Goal: Information Seeking & Learning: Learn about a topic

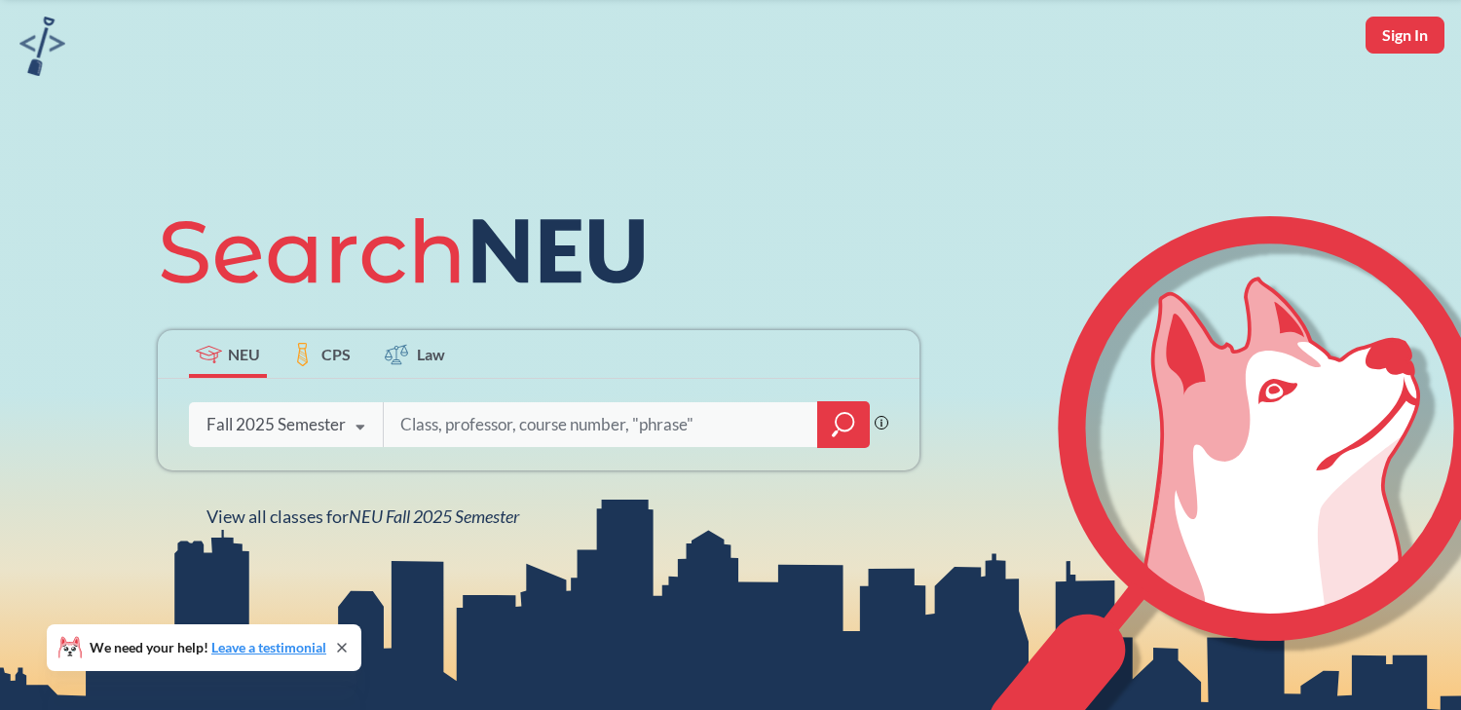
scroll to position [73, 0]
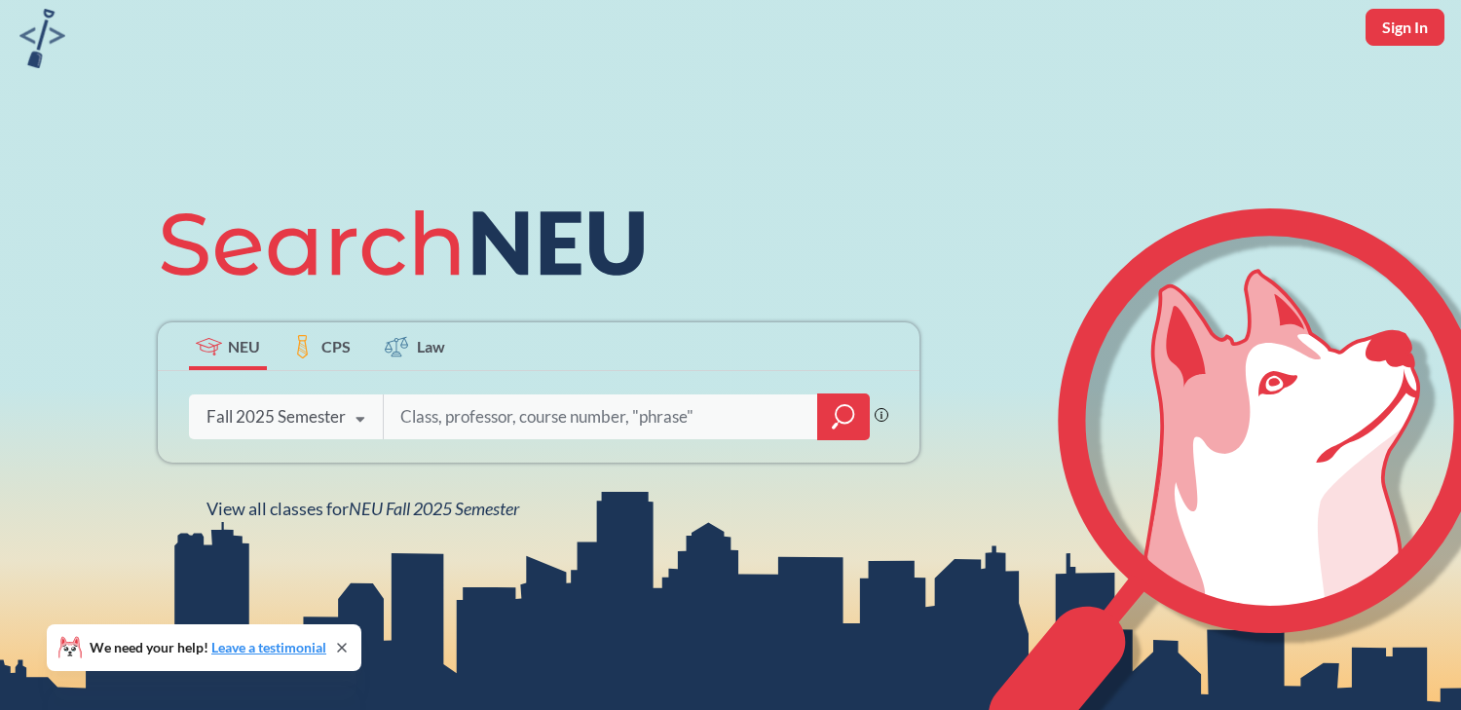
click at [621, 415] on input "search" at bounding box center [600, 416] width 405 height 41
type input "cs 3001"
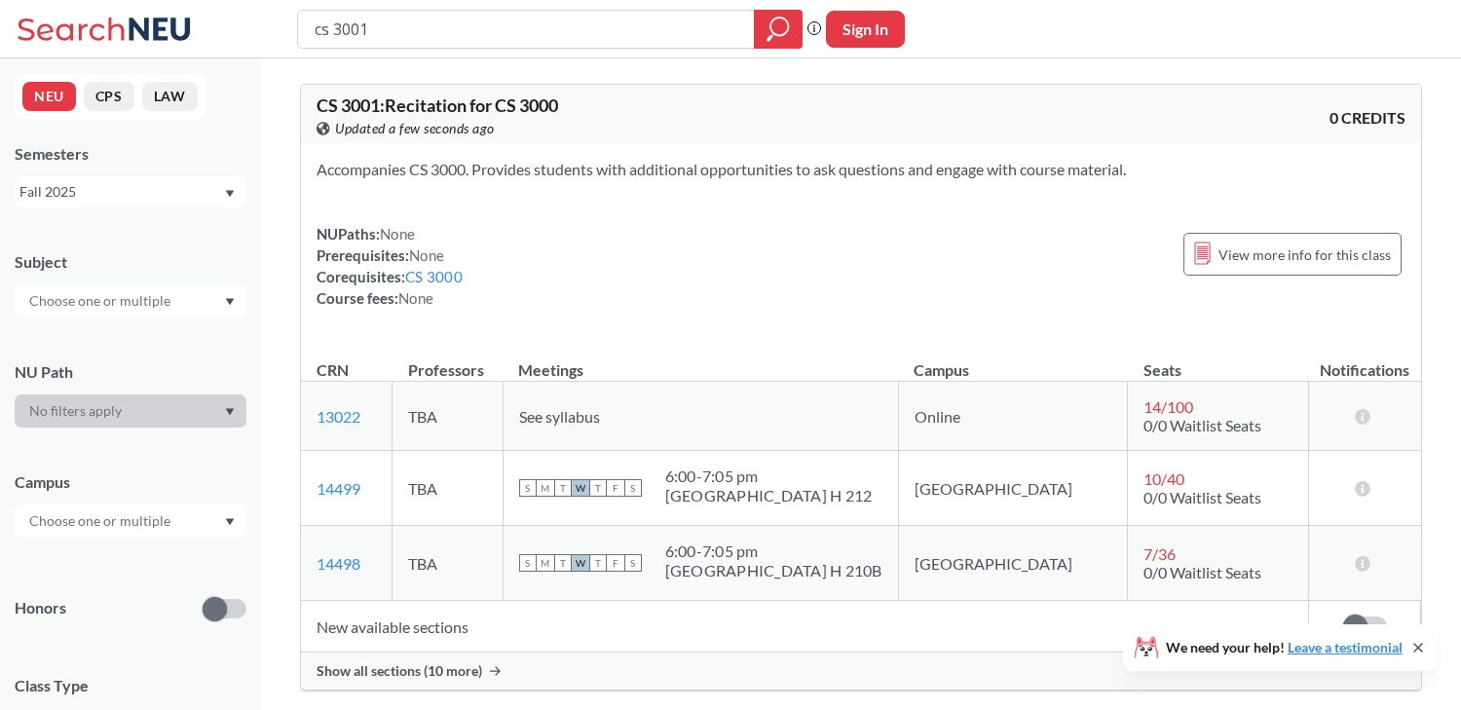
click at [1421, 655] on icon at bounding box center [1419, 648] width 16 height 16
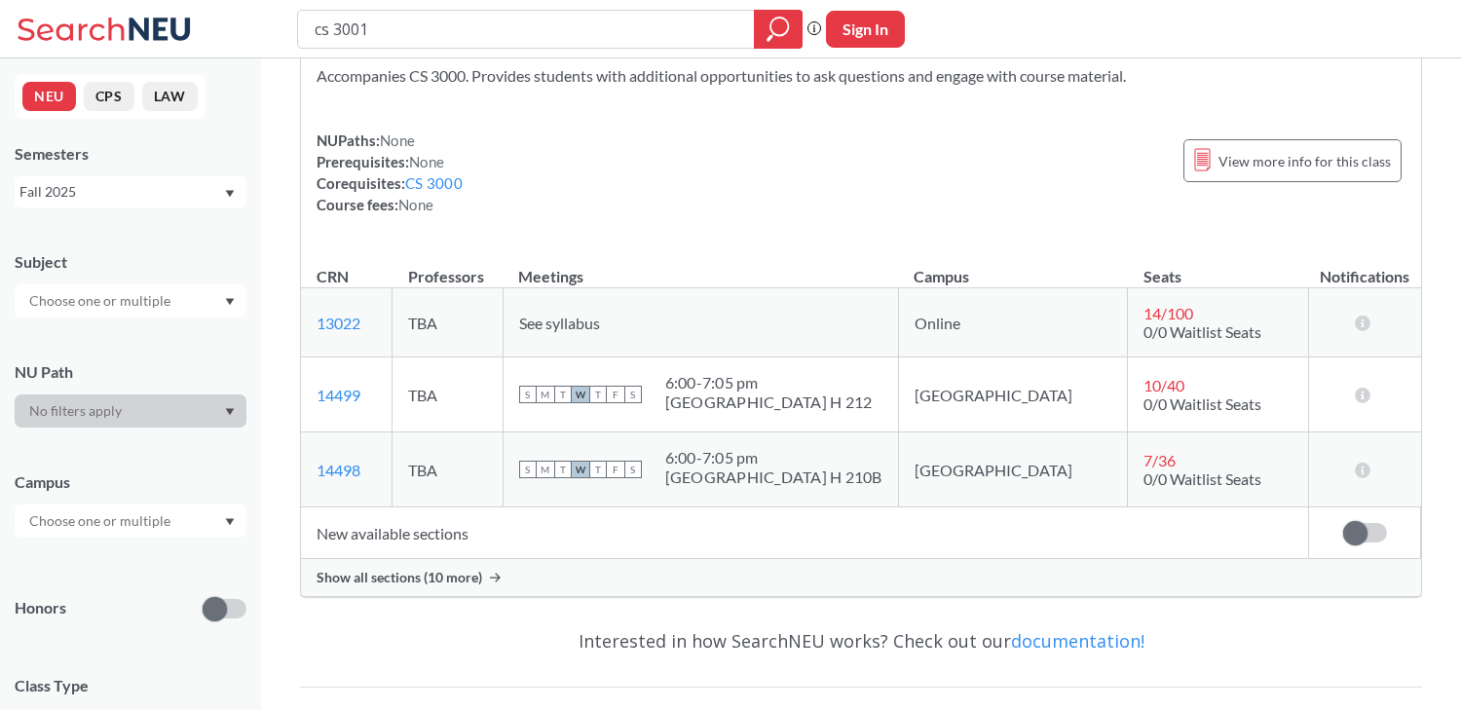
scroll to position [127, 0]
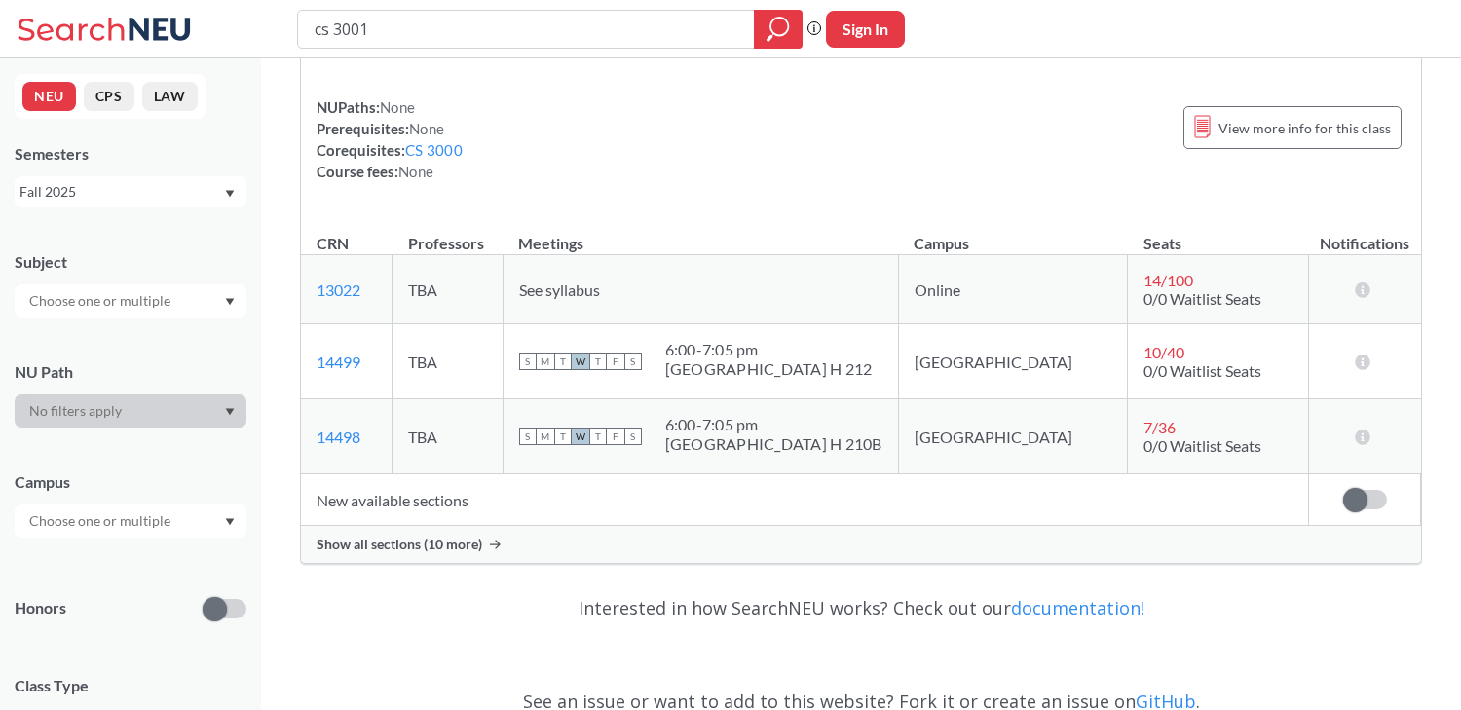
click at [406, 546] on span "Show all sections (10 more)" at bounding box center [400, 545] width 166 height 18
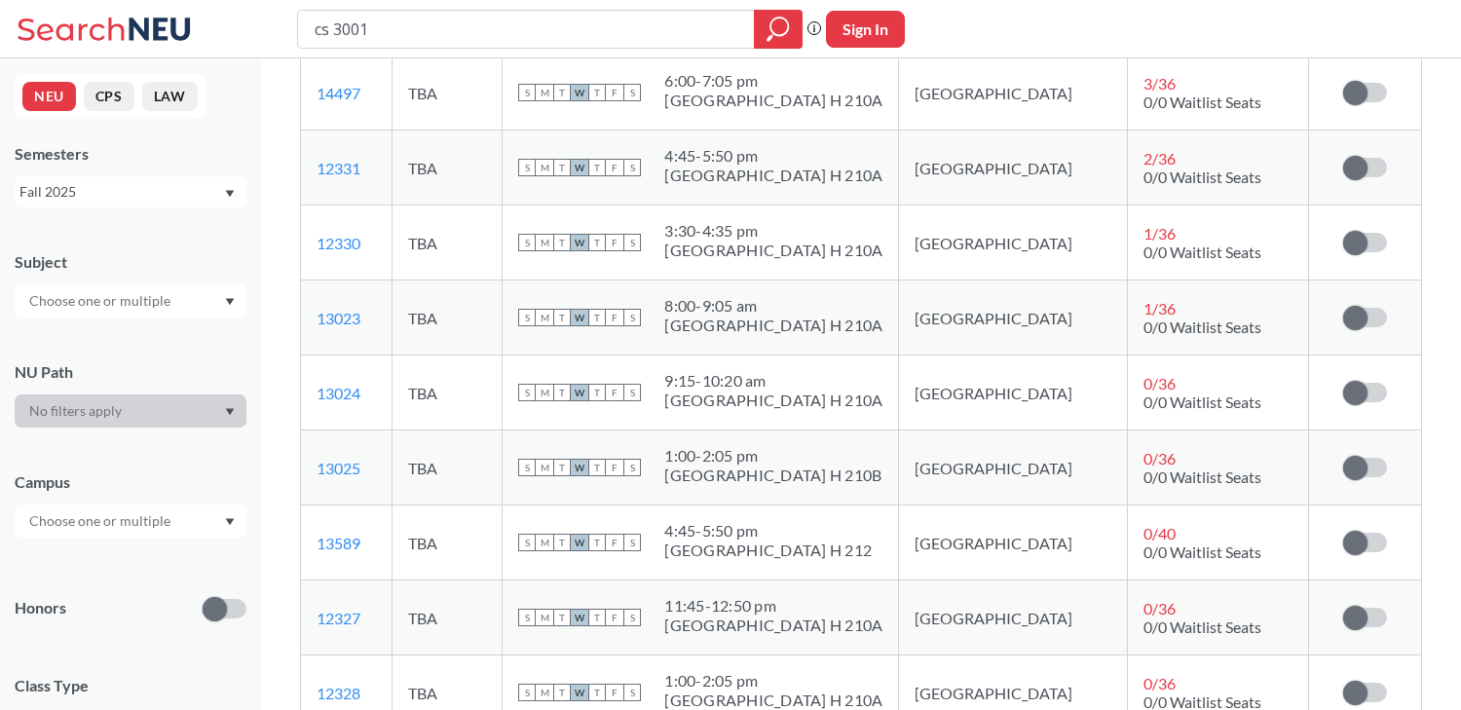
scroll to position [549, 0]
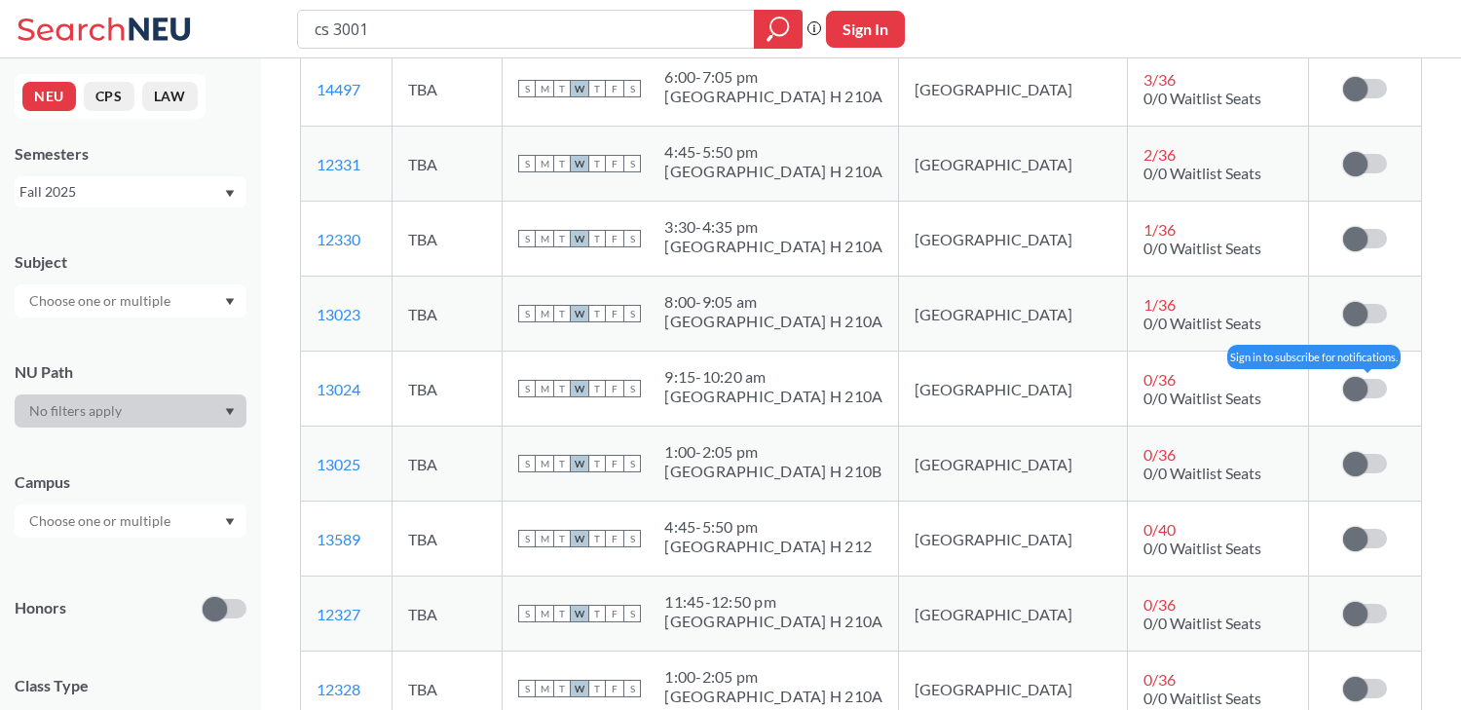
click at [1364, 385] on span at bounding box center [1355, 389] width 24 height 24
click at [1343, 379] on input "checkbox" at bounding box center [1343, 379] width 0 height 0
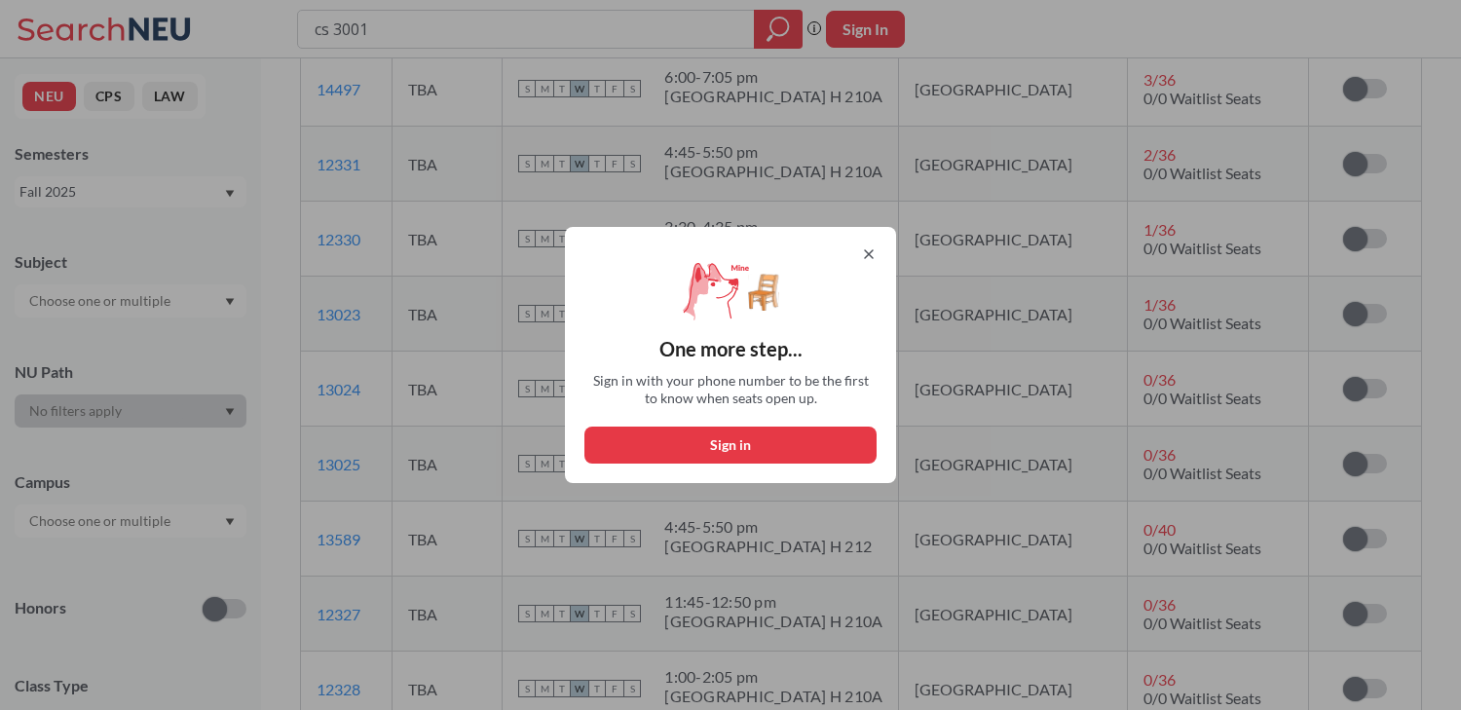
click at [866, 440] on button "Sign in" at bounding box center [730, 445] width 292 height 37
select select "US"
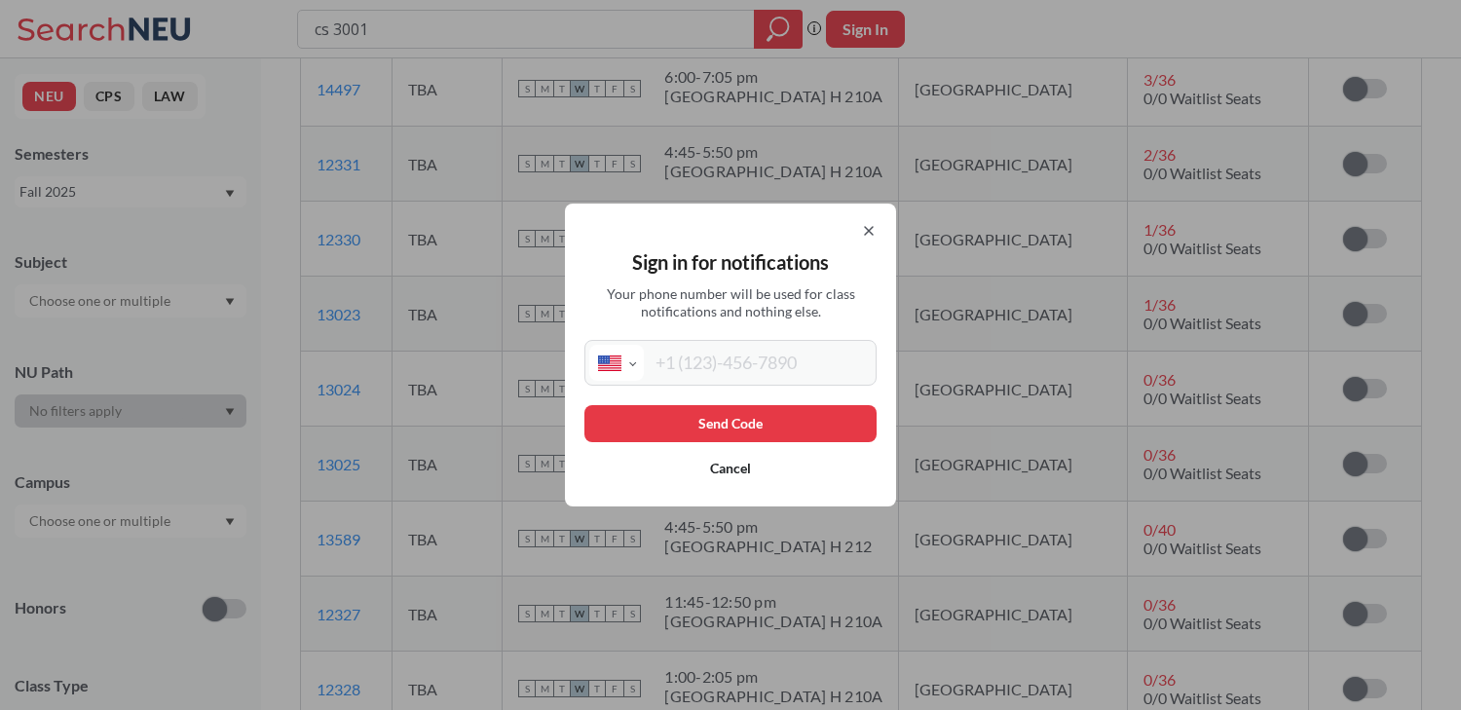
click at [802, 369] on input "tel" at bounding box center [758, 363] width 228 height 36
type input "9"
type input "[PHONE_NUMBER]"
click at [785, 421] on button "Send Code" at bounding box center [730, 423] width 292 height 37
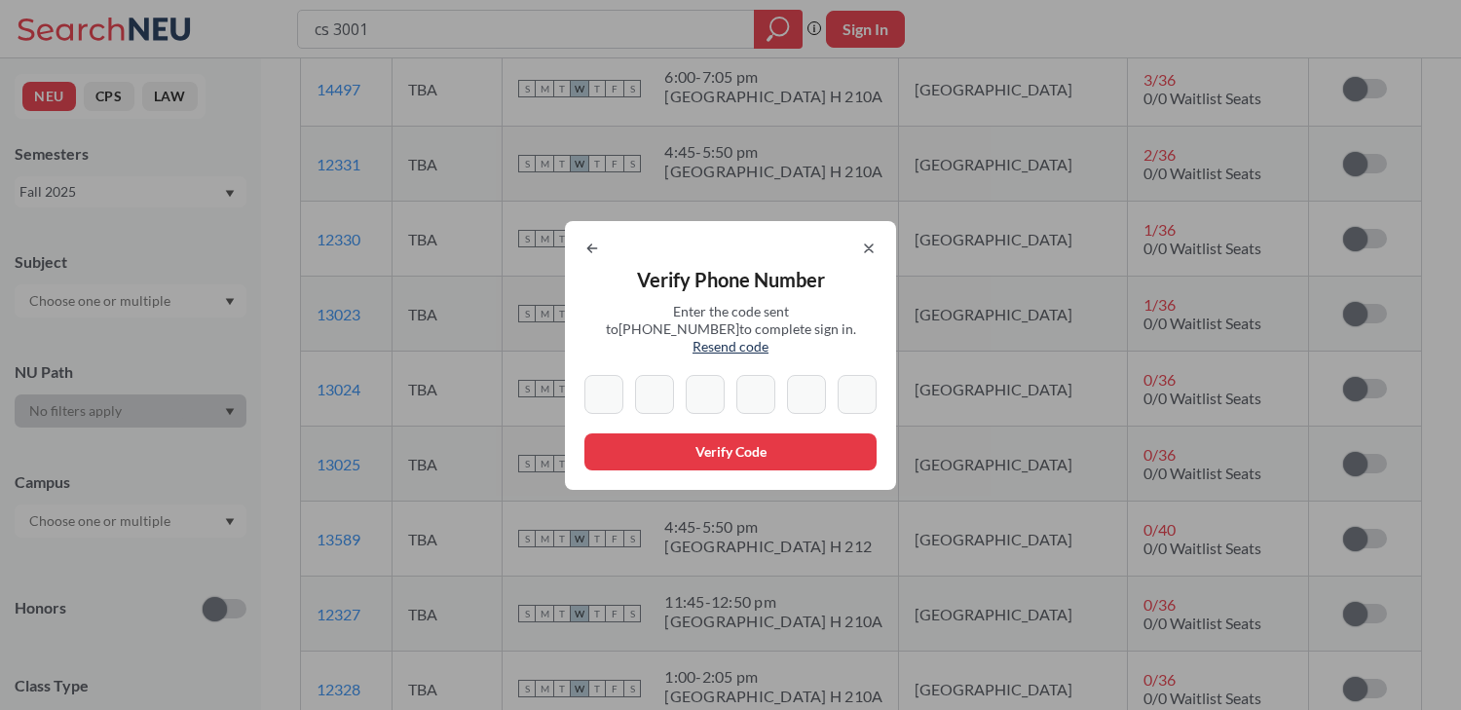
type input "6"
type input "1"
type input "8"
type input "7"
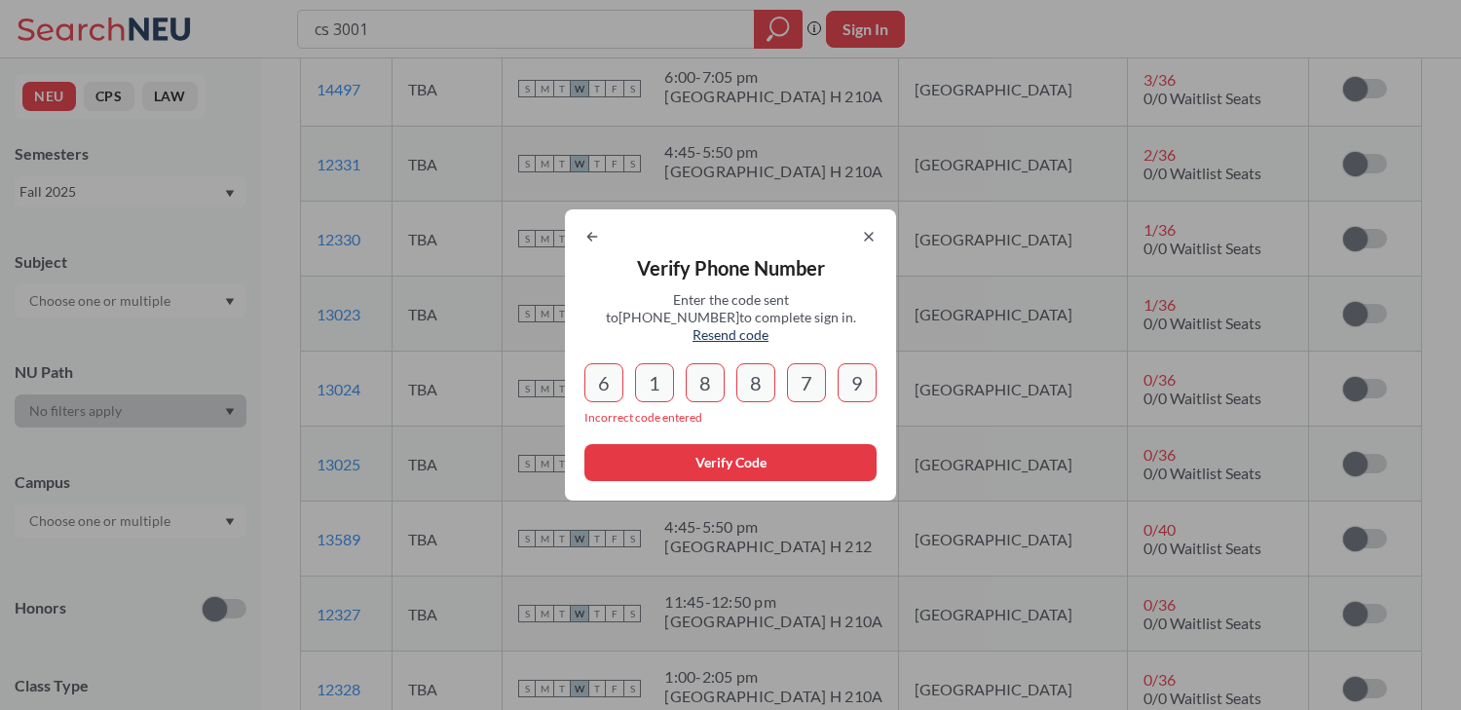
type input "9"
click at [755, 383] on input "8" at bounding box center [755, 382] width 39 height 39
click at [757, 380] on input "8" at bounding box center [755, 382] width 39 height 39
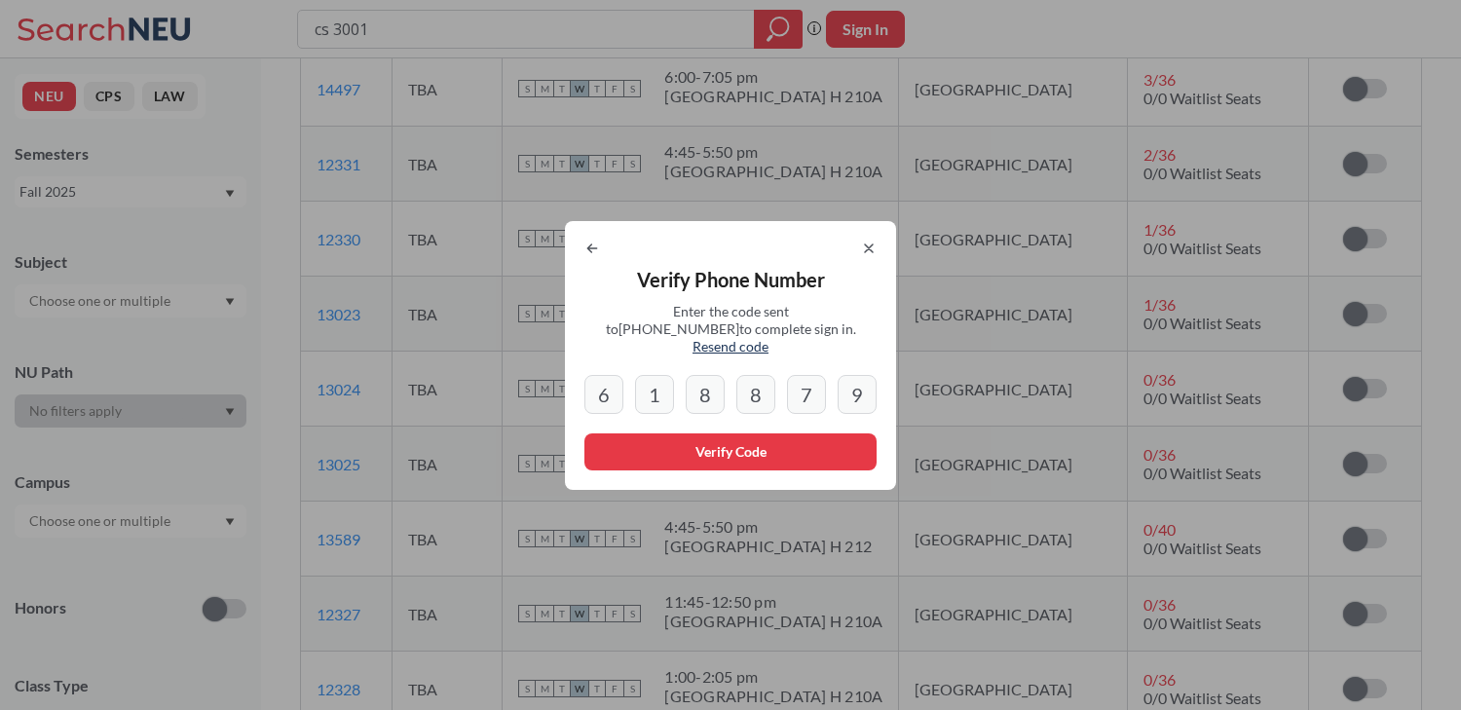
type input "8"
click at [607, 256] on div at bounding box center [730, 249] width 292 height 16
click at [598, 256] on icon at bounding box center [592, 249] width 16 height 16
select select "US"
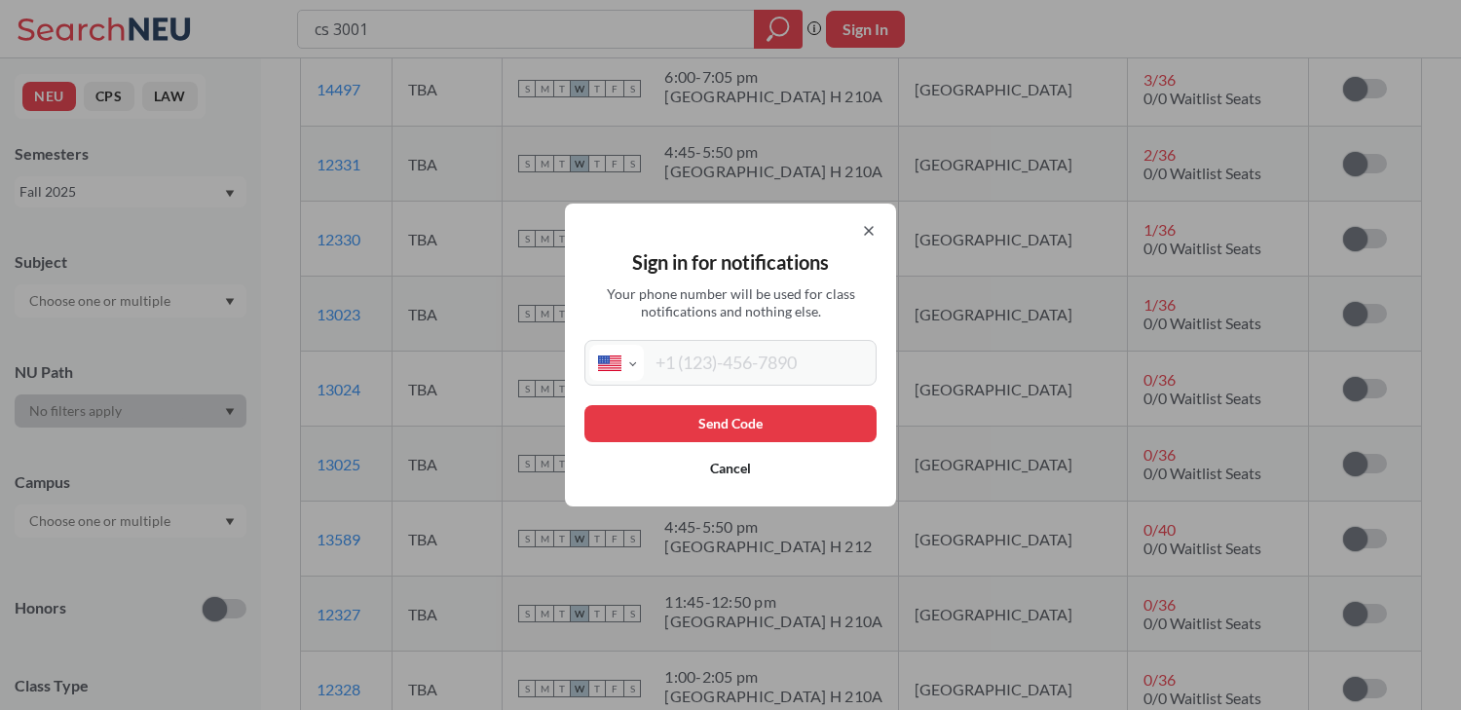
click at [727, 364] on input "tel" at bounding box center [758, 363] width 228 height 36
type input "[PHONE_NUMBER]"
click at [770, 406] on button "Send Code" at bounding box center [730, 423] width 292 height 37
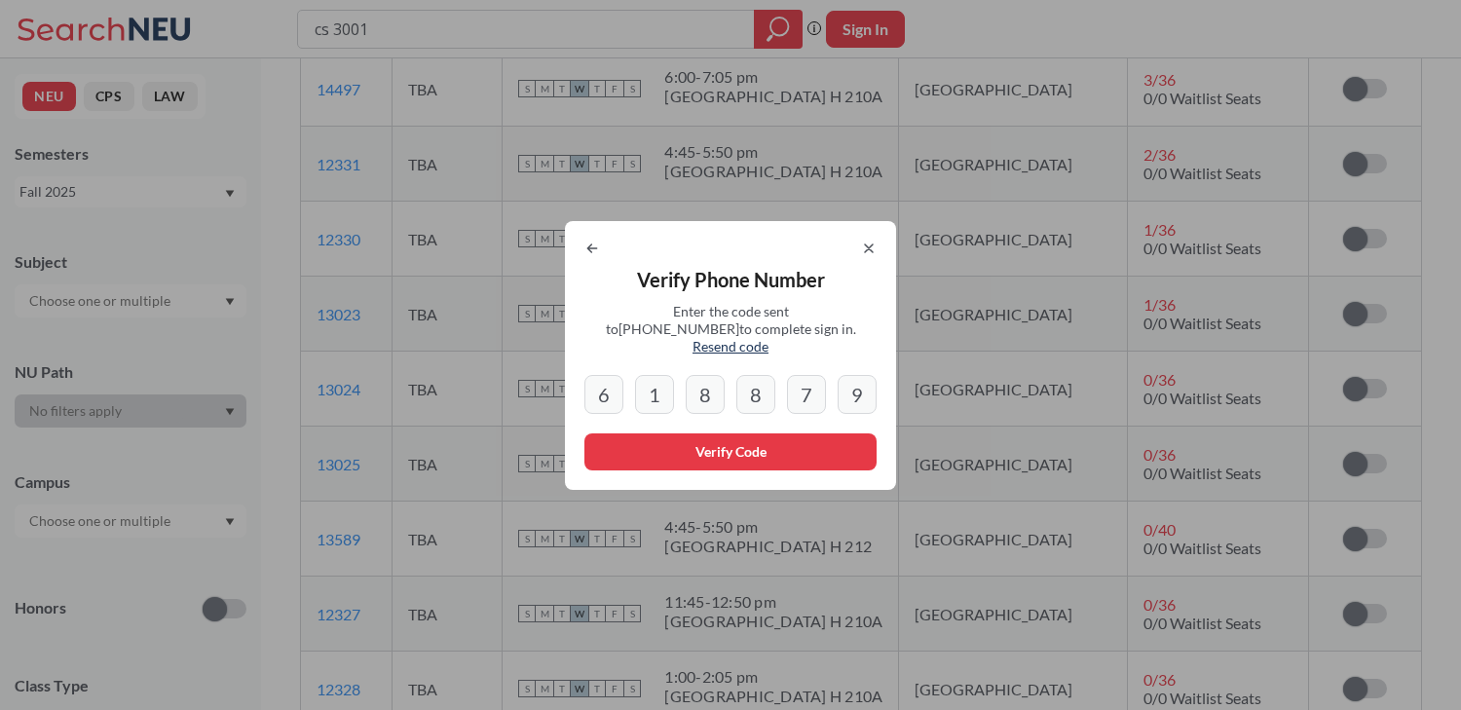
click at [851, 389] on input "9" at bounding box center [857, 394] width 39 height 39
click at [867, 389] on input "9" at bounding box center [857, 394] width 39 height 39
type input "9"
click at [769, 338] on span "Resend code" at bounding box center [731, 346] width 76 height 17
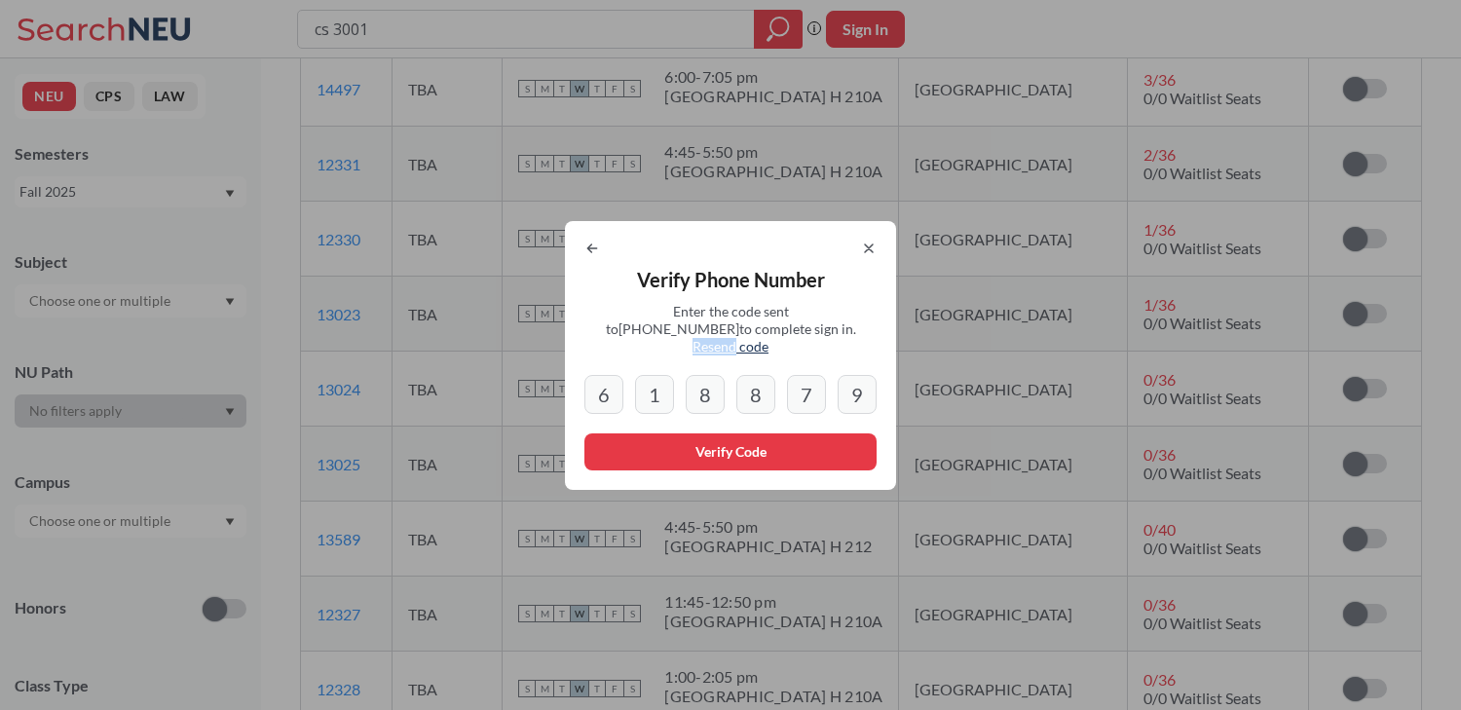
click at [769, 338] on span "Resend code" at bounding box center [731, 346] width 76 height 17
click at [868, 255] on icon at bounding box center [869, 249] width 16 height 16
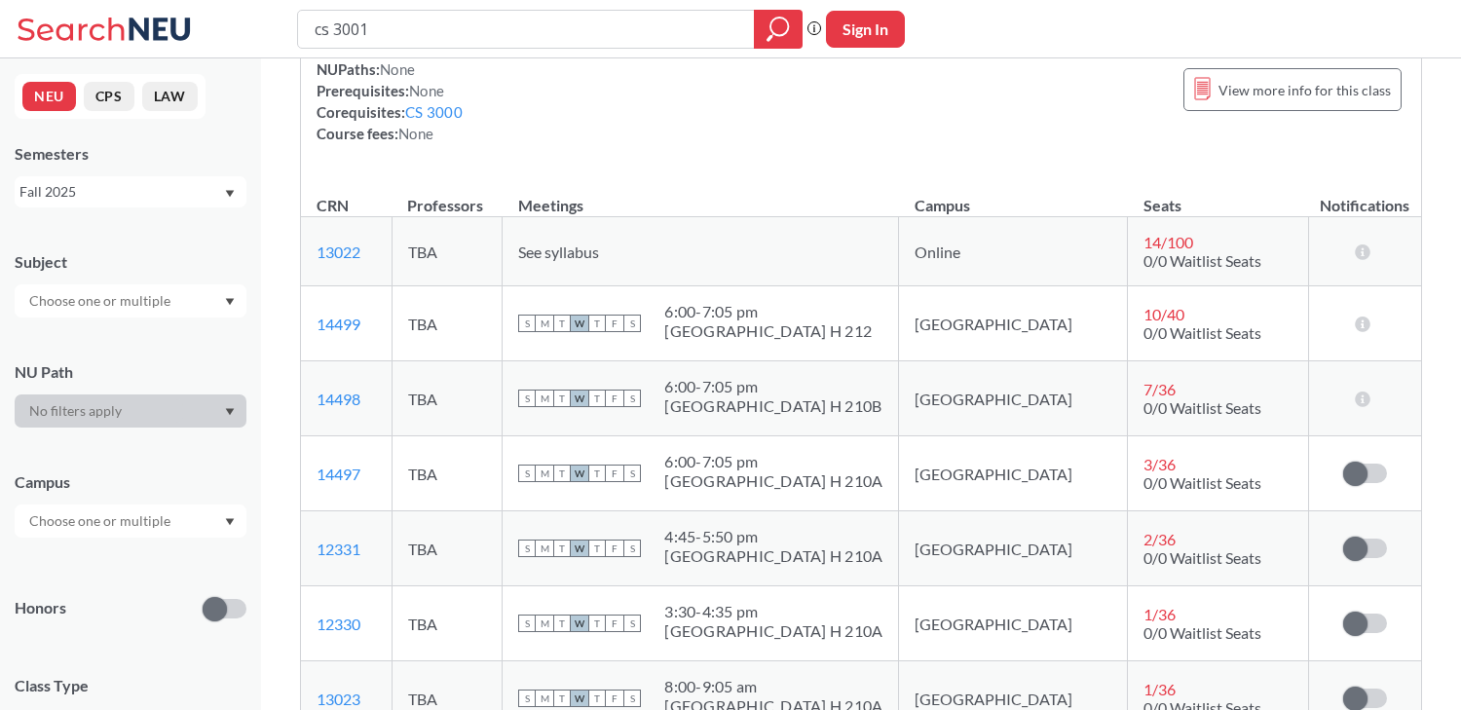
scroll to position [0, 0]
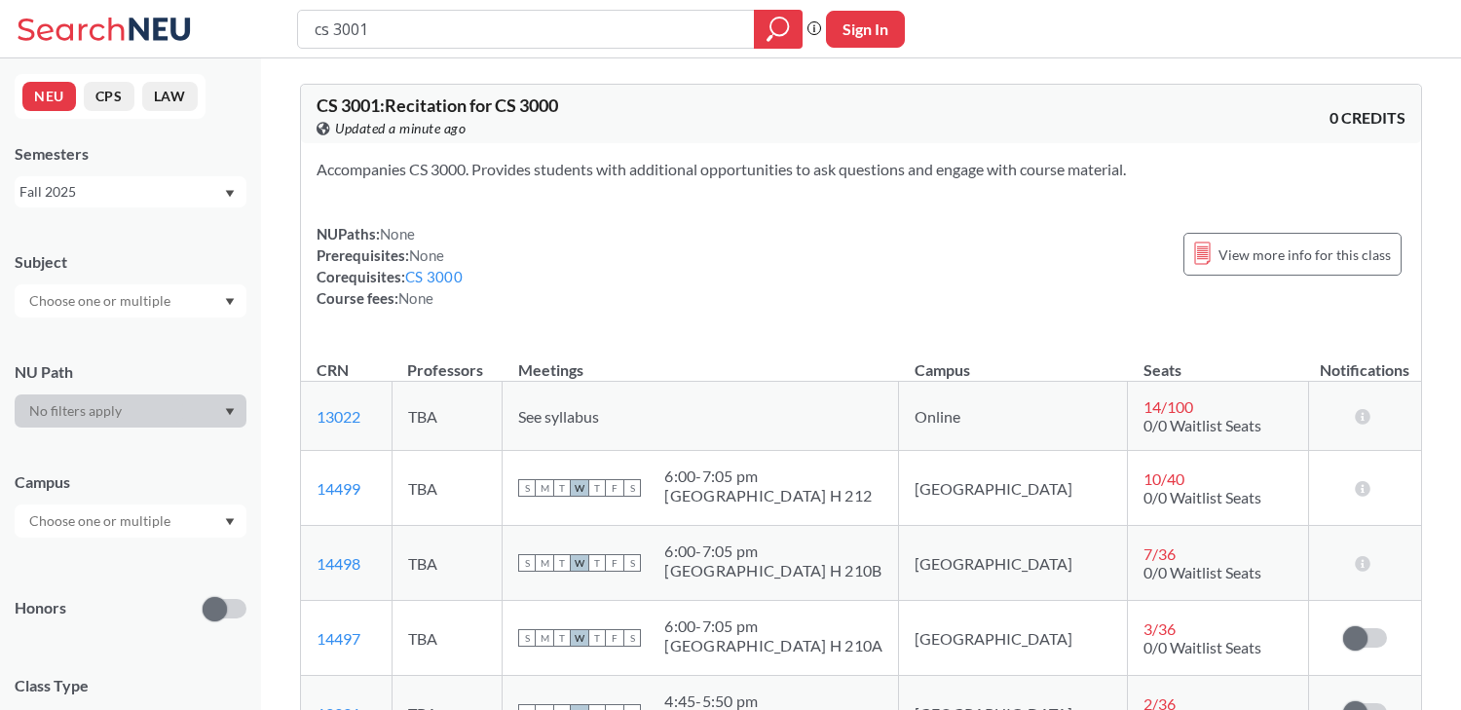
click at [888, 38] on button "Sign In" at bounding box center [865, 29] width 79 height 37
select select "US"
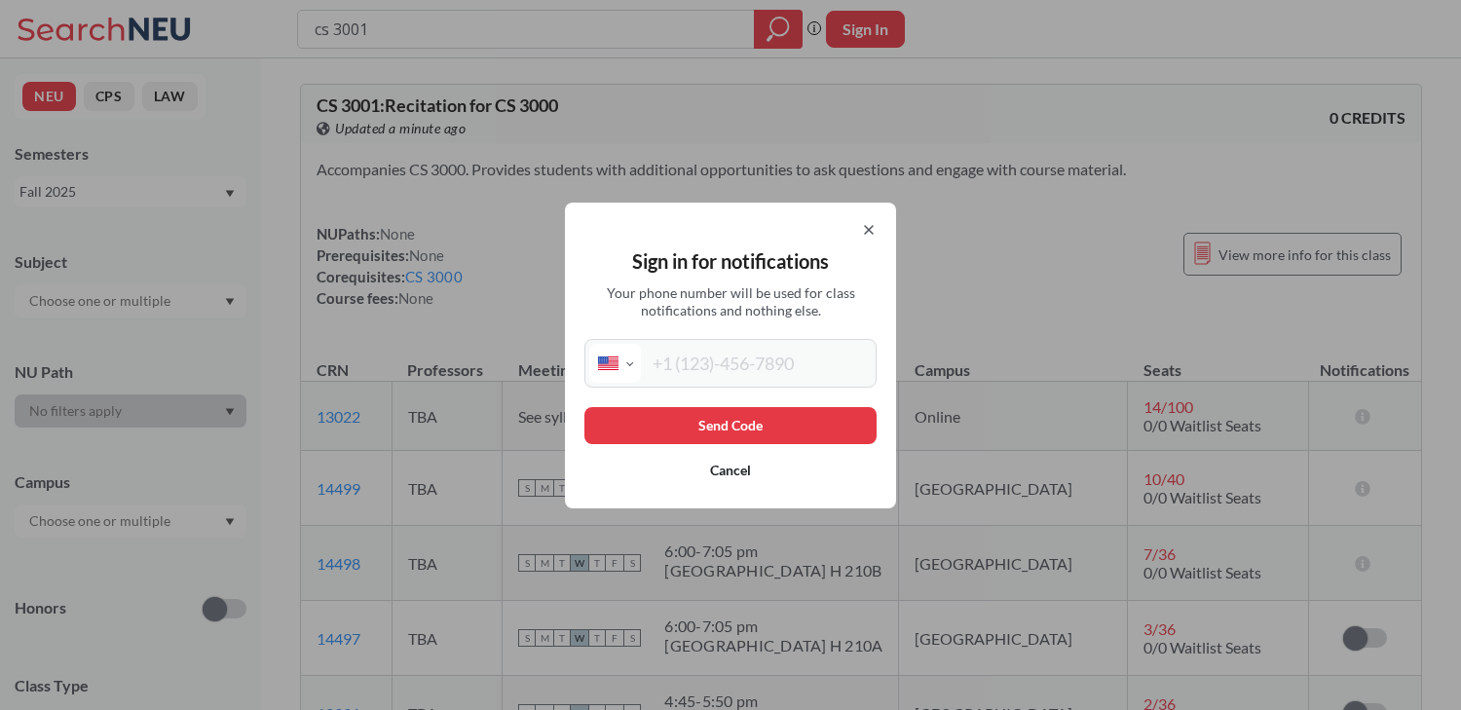
click at [784, 346] on input "tel" at bounding box center [756, 363] width 231 height 39
type input "[PHONE_NUMBER]"
paste input "[PHONE_NUMBER]"
type input "[PHONE_NUMBER]"
click at [771, 422] on button "Send Code" at bounding box center [730, 425] width 292 height 37
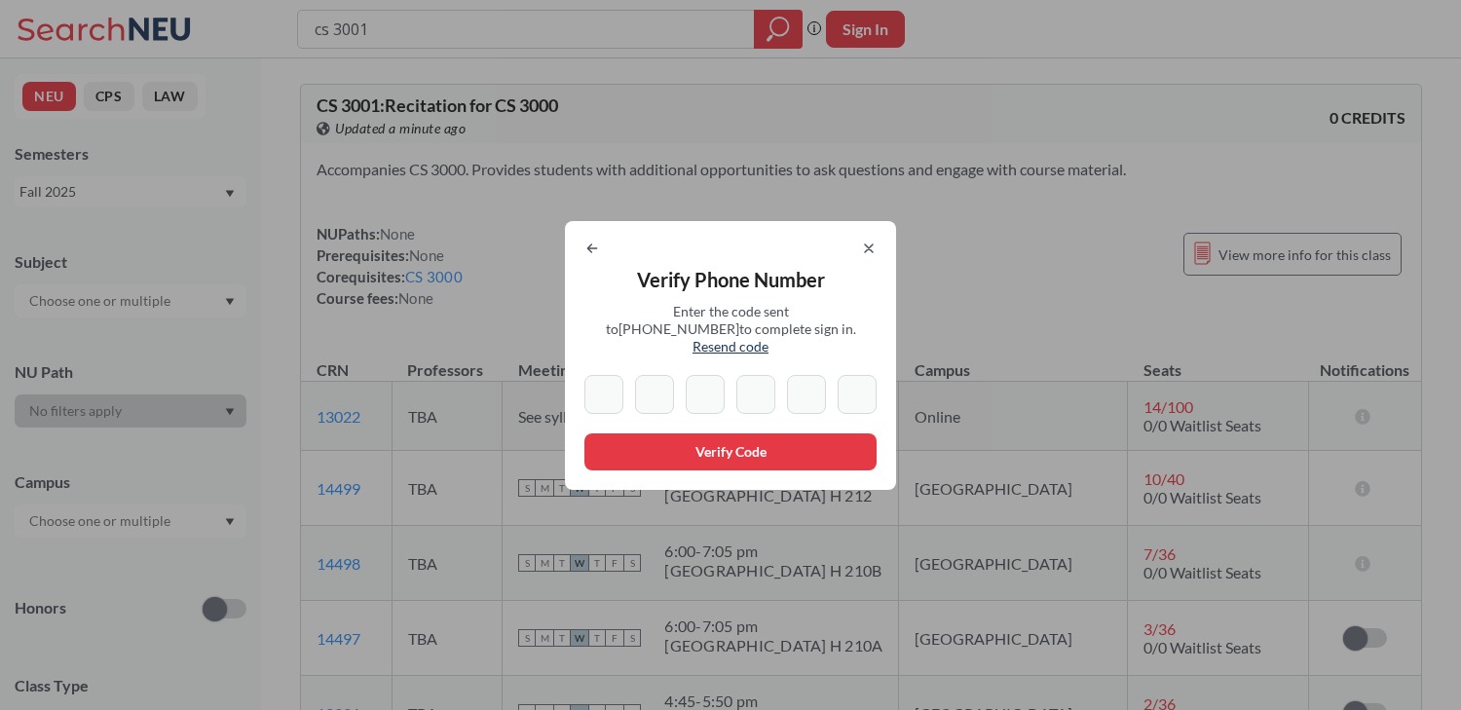
type input "6"
type input "1"
type input "8"
type input "9"
type input "7"
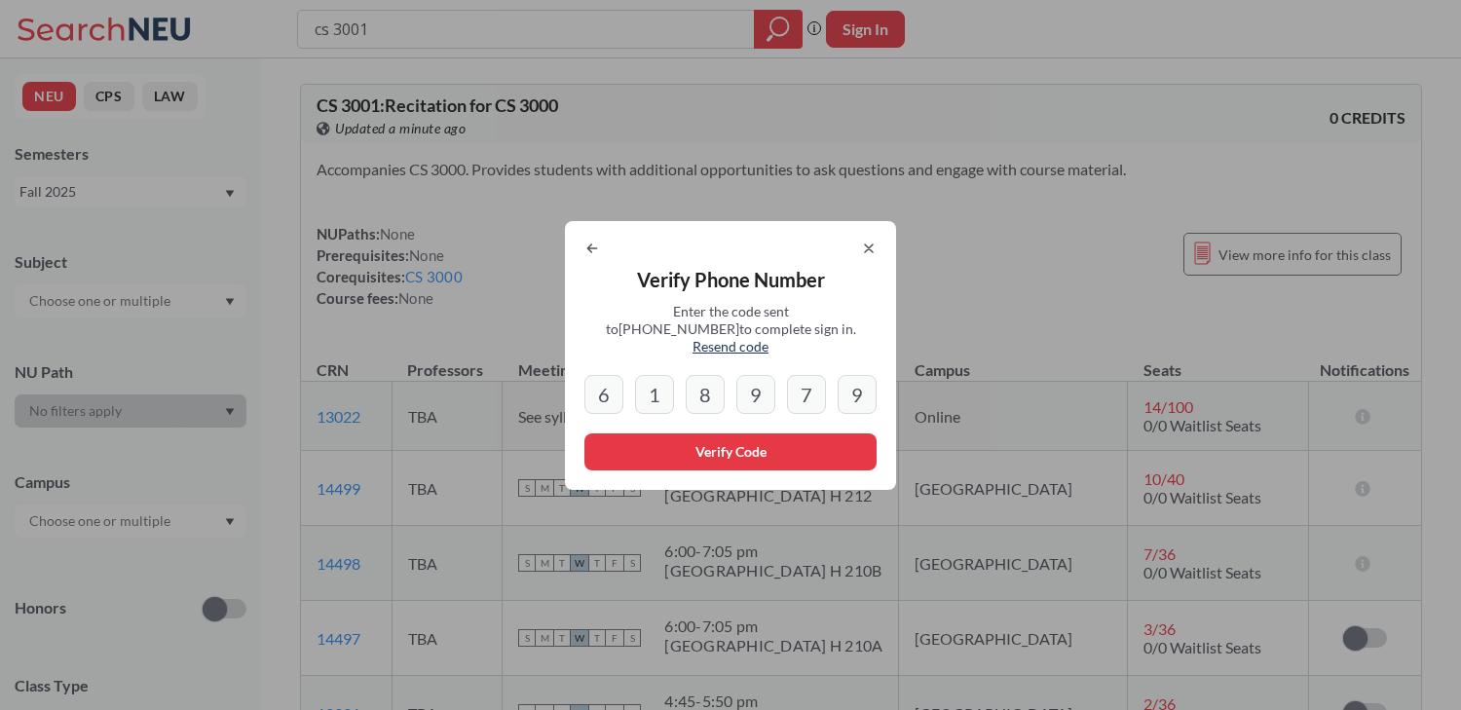
type input "9"
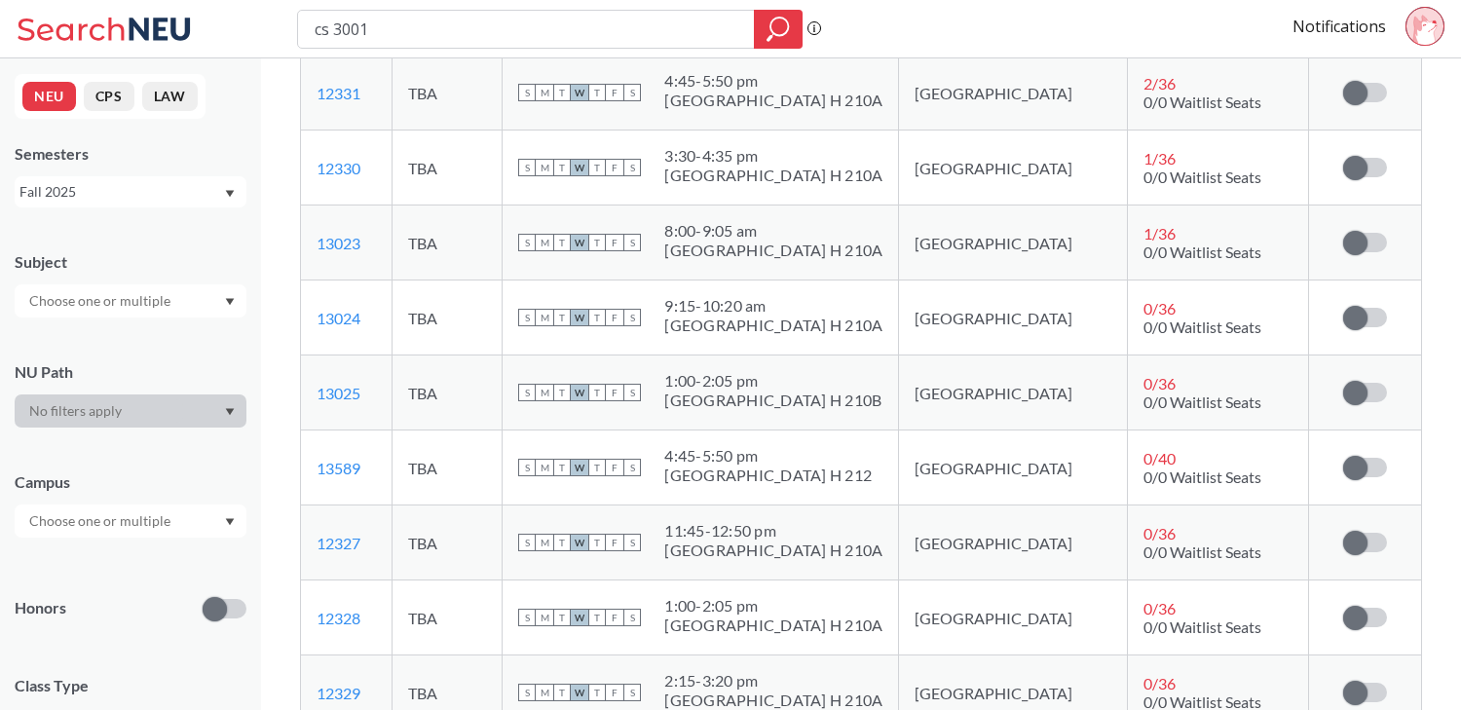
scroll to position [613, 0]
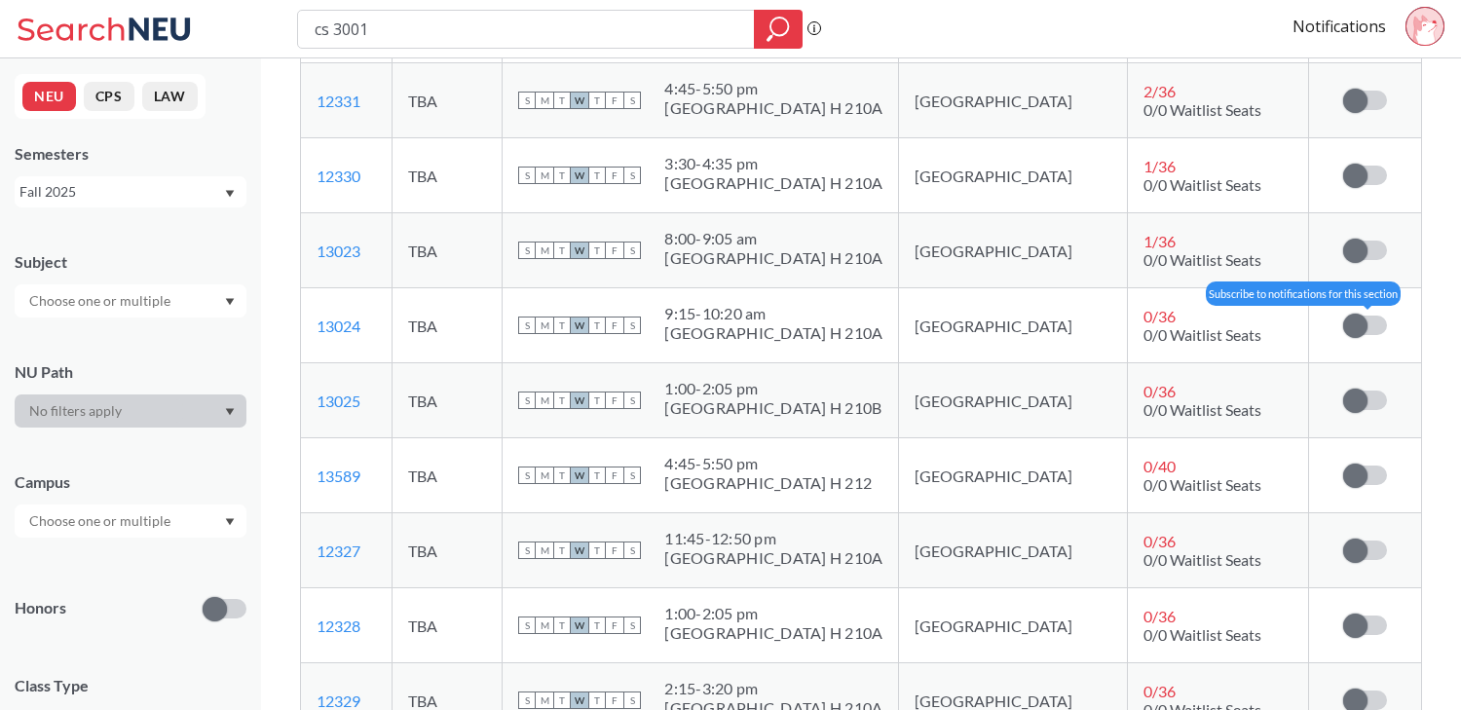
click at [1369, 329] on label at bounding box center [1365, 325] width 44 height 19
click at [1343, 316] on input "checkbox" at bounding box center [1343, 316] width 0 height 0
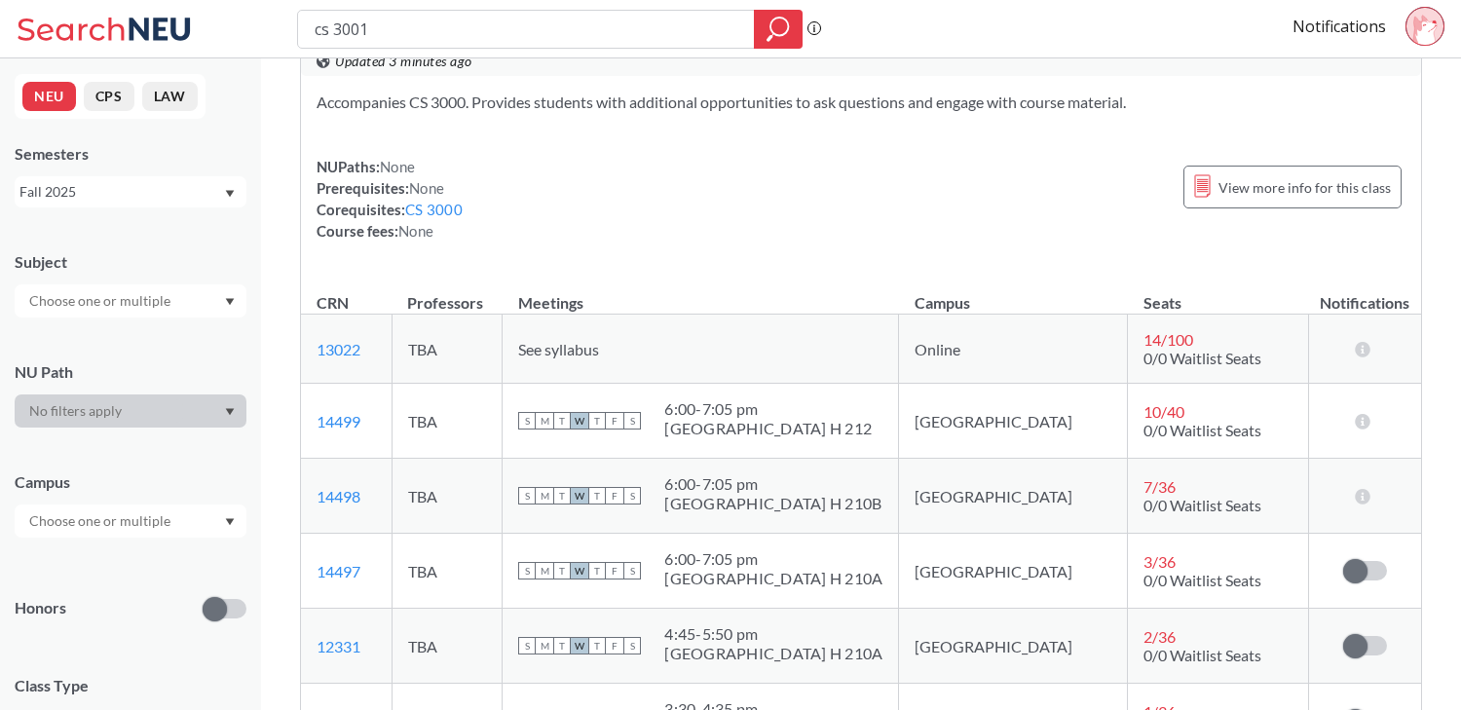
scroll to position [0, 0]
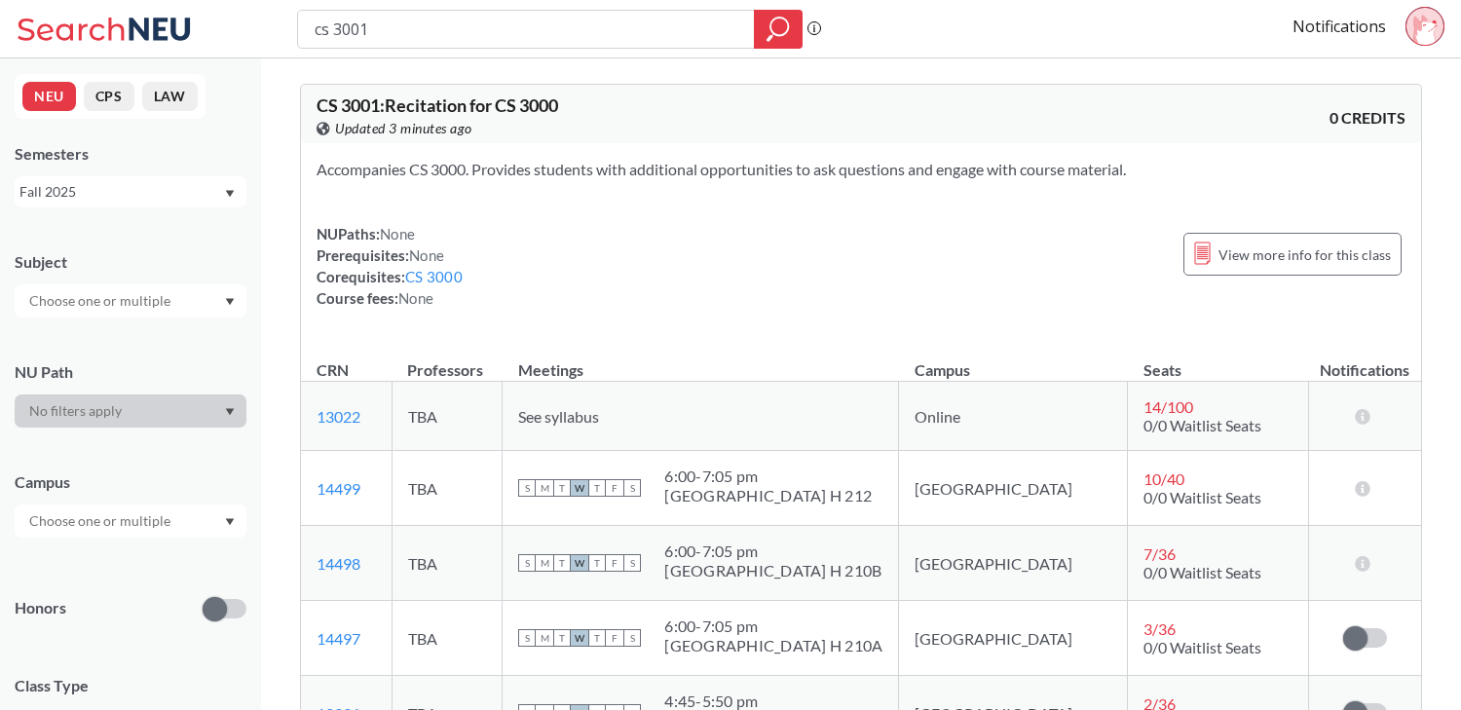
click at [138, 282] on div "Subject" at bounding box center [131, 275] width 232 height 86
click at [143, 298] on input "text" at bounding box center [101, 300] width 164 height 23
click at [167, 210] on div "NEU CPS LAW Semesters Fall 2025 Subject NU Path Campus Honors Class Type Recita…" at bounding box center [130, 384] width 261 height 652
click at [164, 177] on div "Fall 2025" at bounding box center [131, 191] width 232 height 31
click at [121, 245] on div "Fall 2025" at bounding box center [131, 234] width 232 height 54
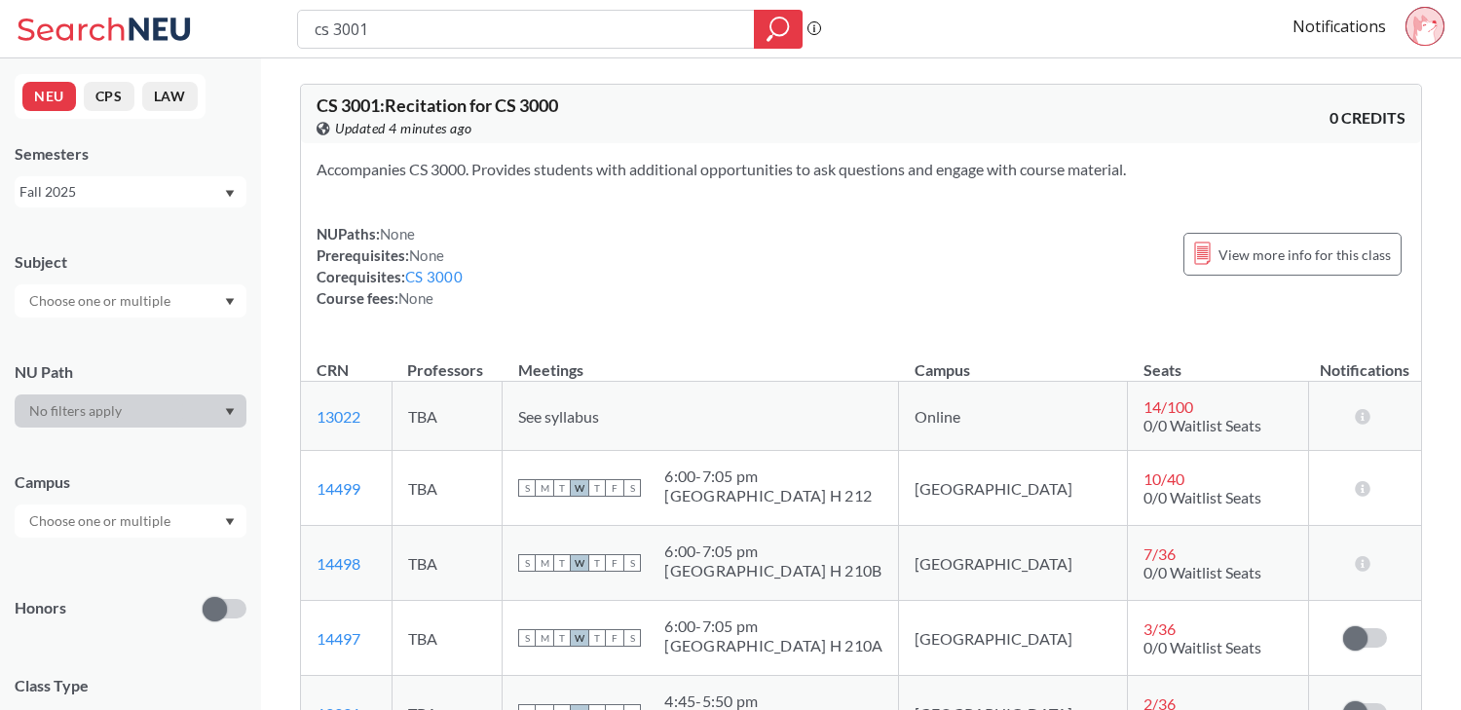
click at [130, 293] on input "text" at bounding box center [101, 300] width 164 height 23
click at [501, 31] on input "cs 3001" at bounding box center [527, 29] width 428 height 33
type input "c"
click at [160, 16] on icon at bounding box center [107, 29] width 181 height 39
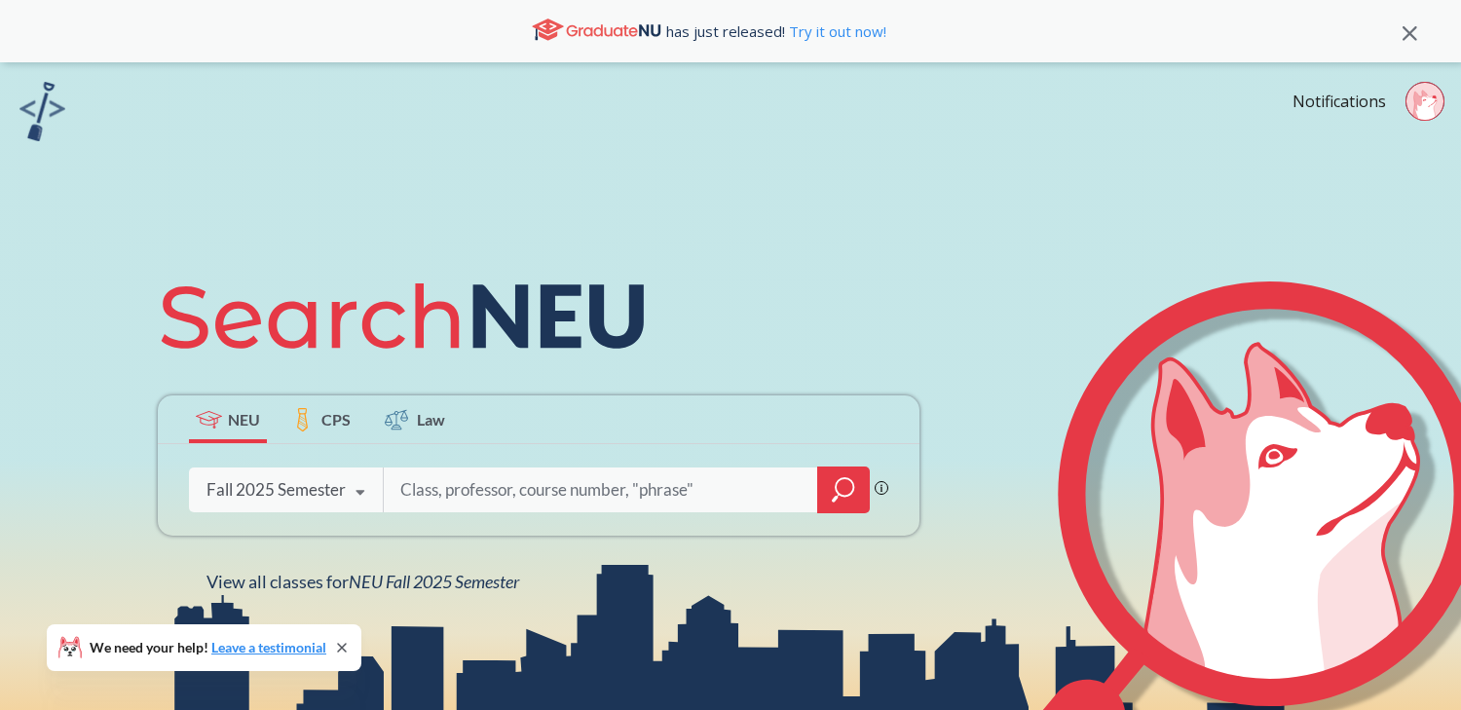
click at [478, 481] on input "search" at bounding box center [600, 490] width 405 height 41
type input "Mechanical"
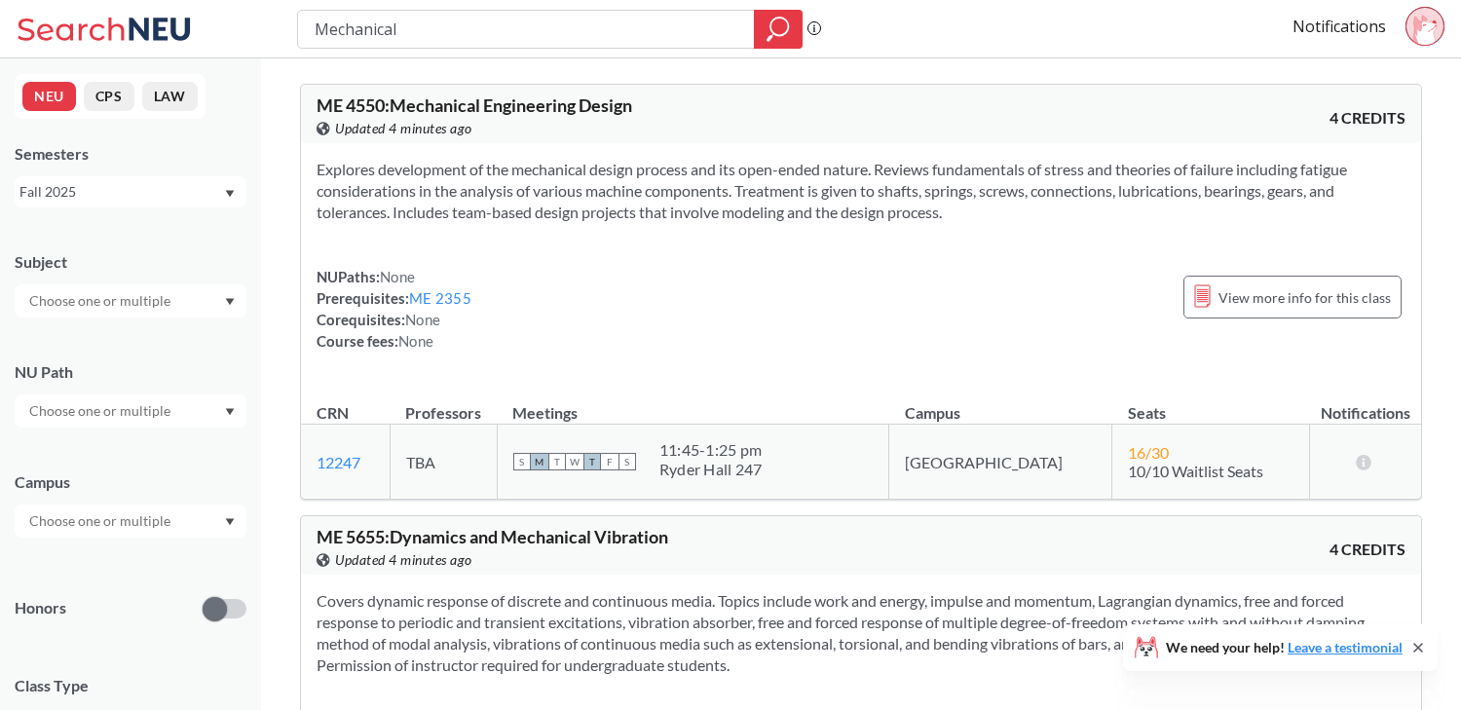
click at [195, 307] on div at bounding box center [131, 300] width 232 height 33
click at [667, 333] on div "NUPaths: None Prerequisites: ME 2355 Corequisites: None Course fees: None View …" at bounding box center [861, 309] width 1089 height 86
click at [677, 26] on input "Mechanical" at bounding box center [527, 29] width 428 height 33
type input "Material Science"
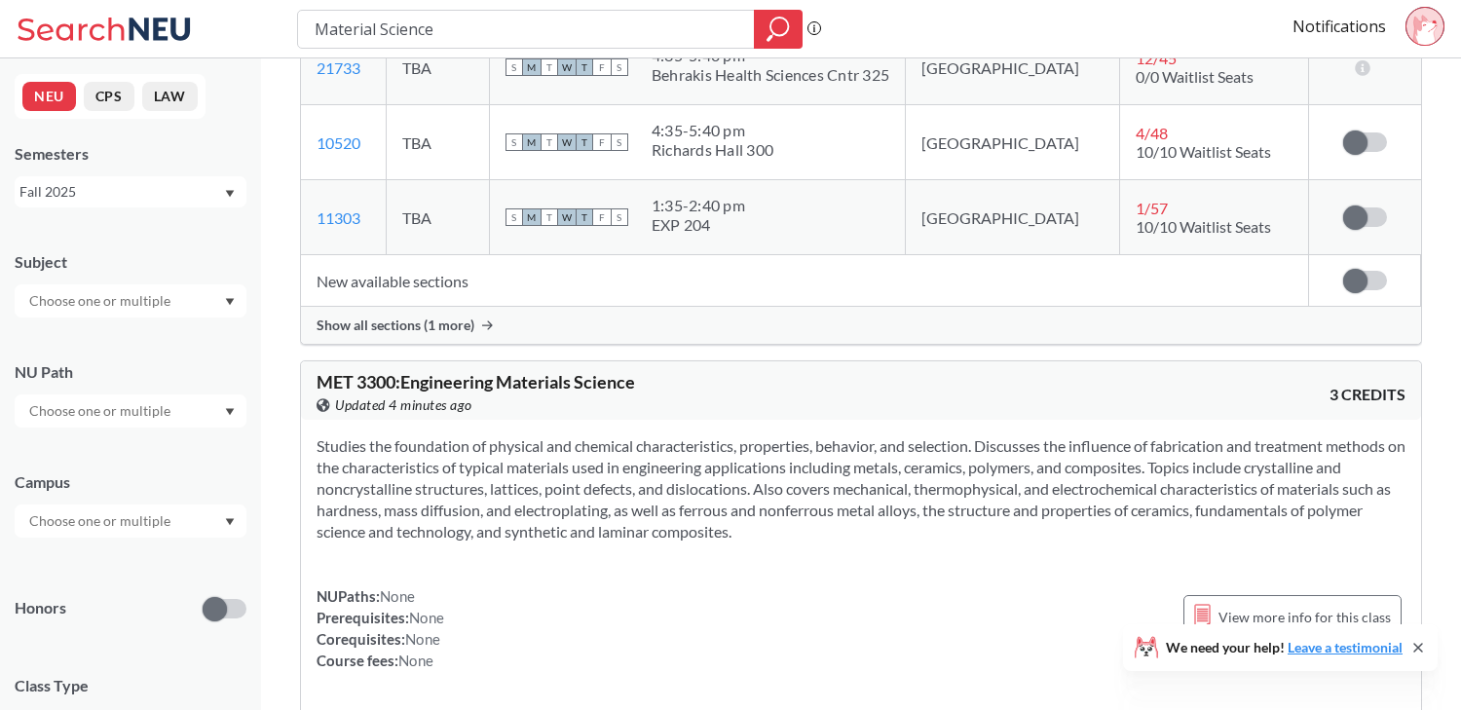
scroll to position [467, 0]
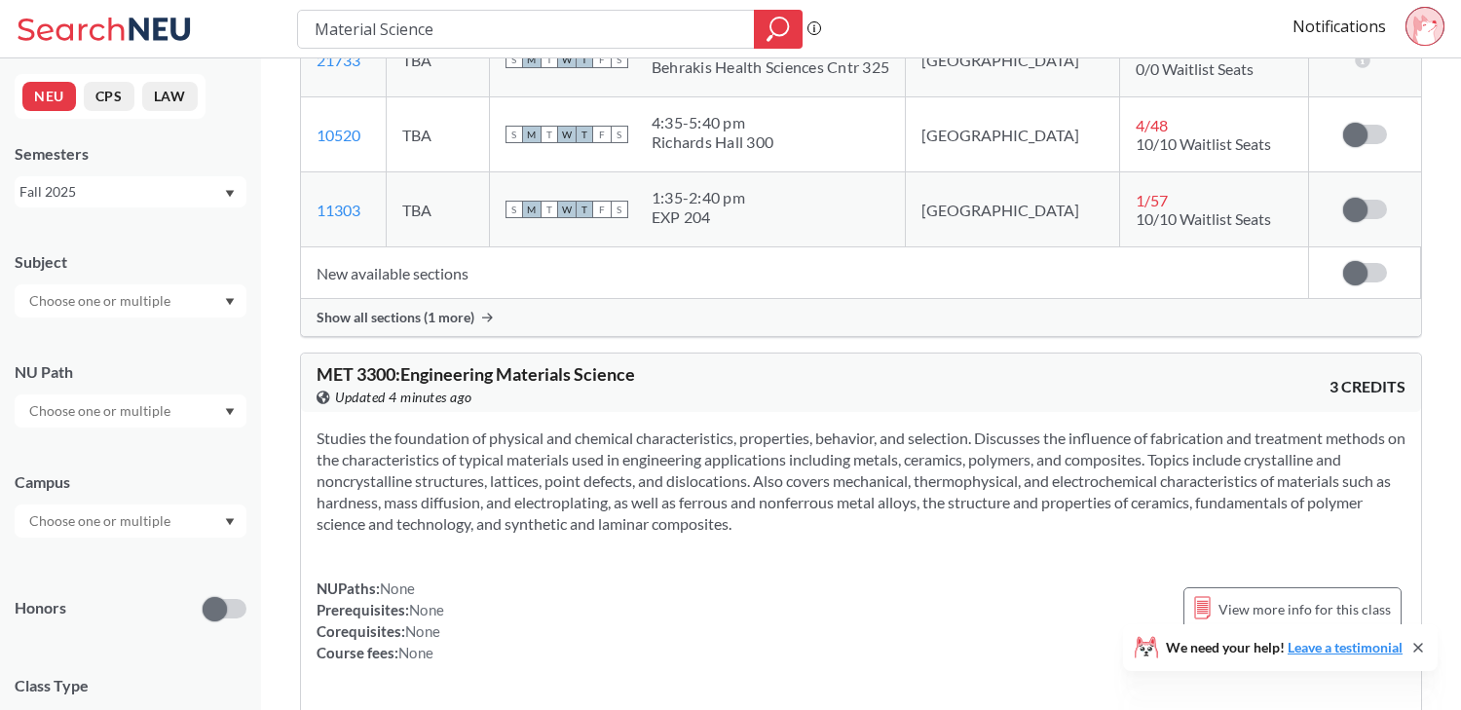
click at [480, 313] on div "Show all sections (1 more)" at bounding box center [861, 317] width 1120 height 37
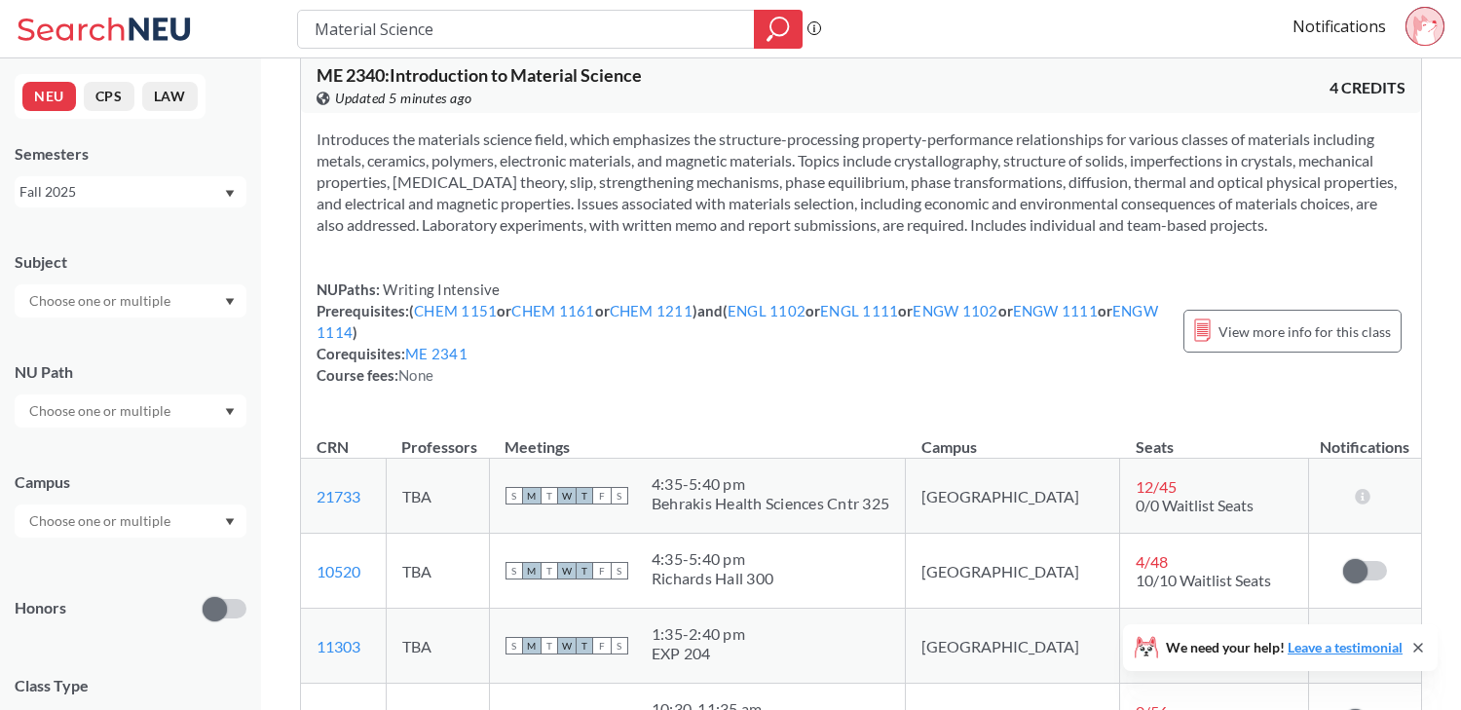
scroll to position [0, 0]
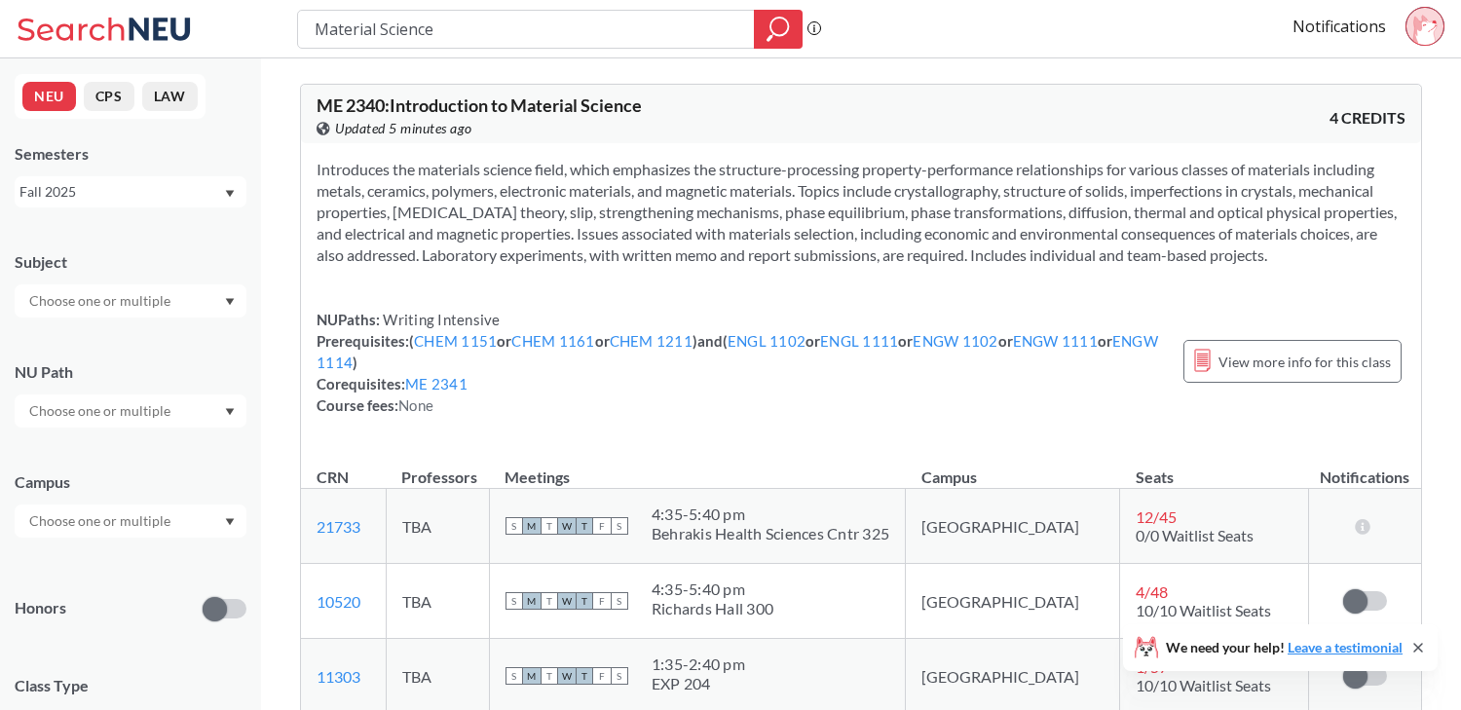
click at [458, 46] on div "Material Science" at bounding box center [550, 29] width 506 height 39
click at [455, 31] on input "Material Science" at bounding box center [527, 29] width 428 height 33
type input "t"
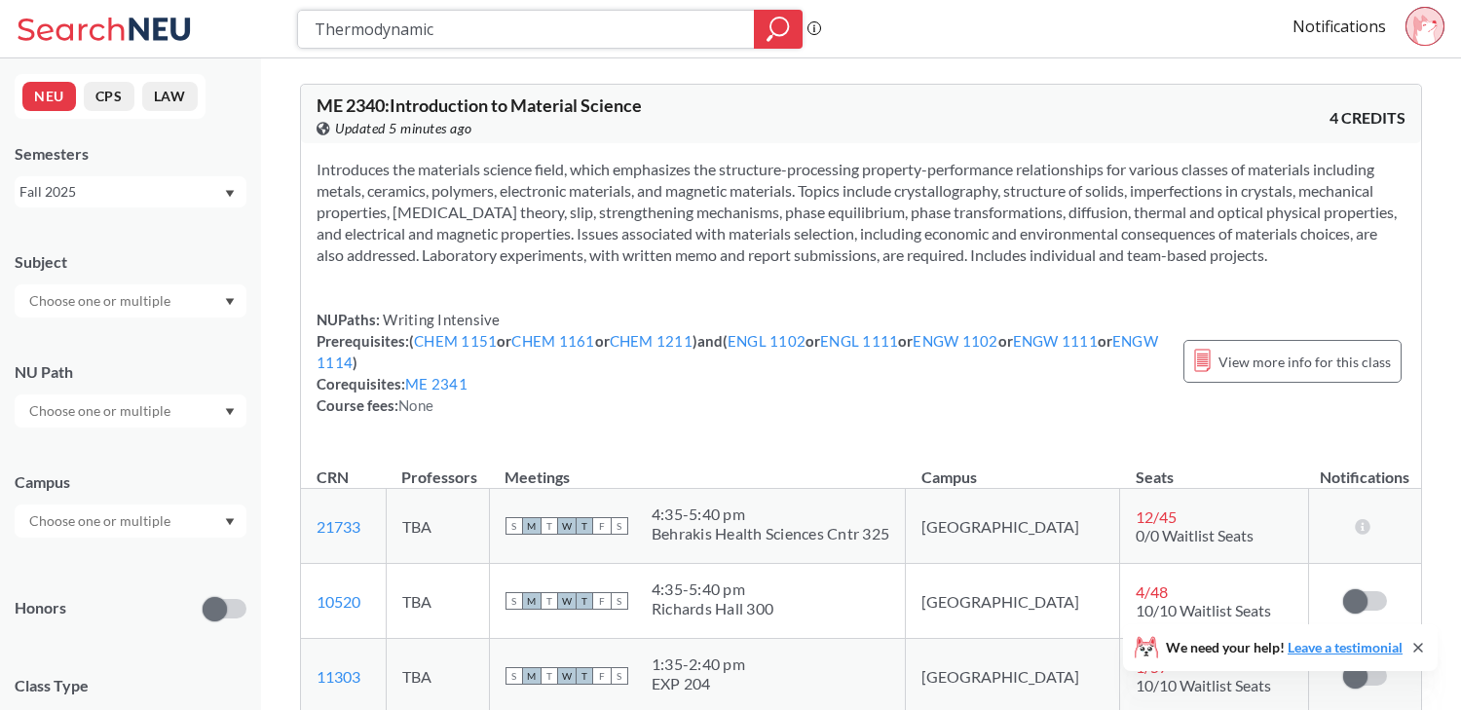
type input "Thermodynamics"
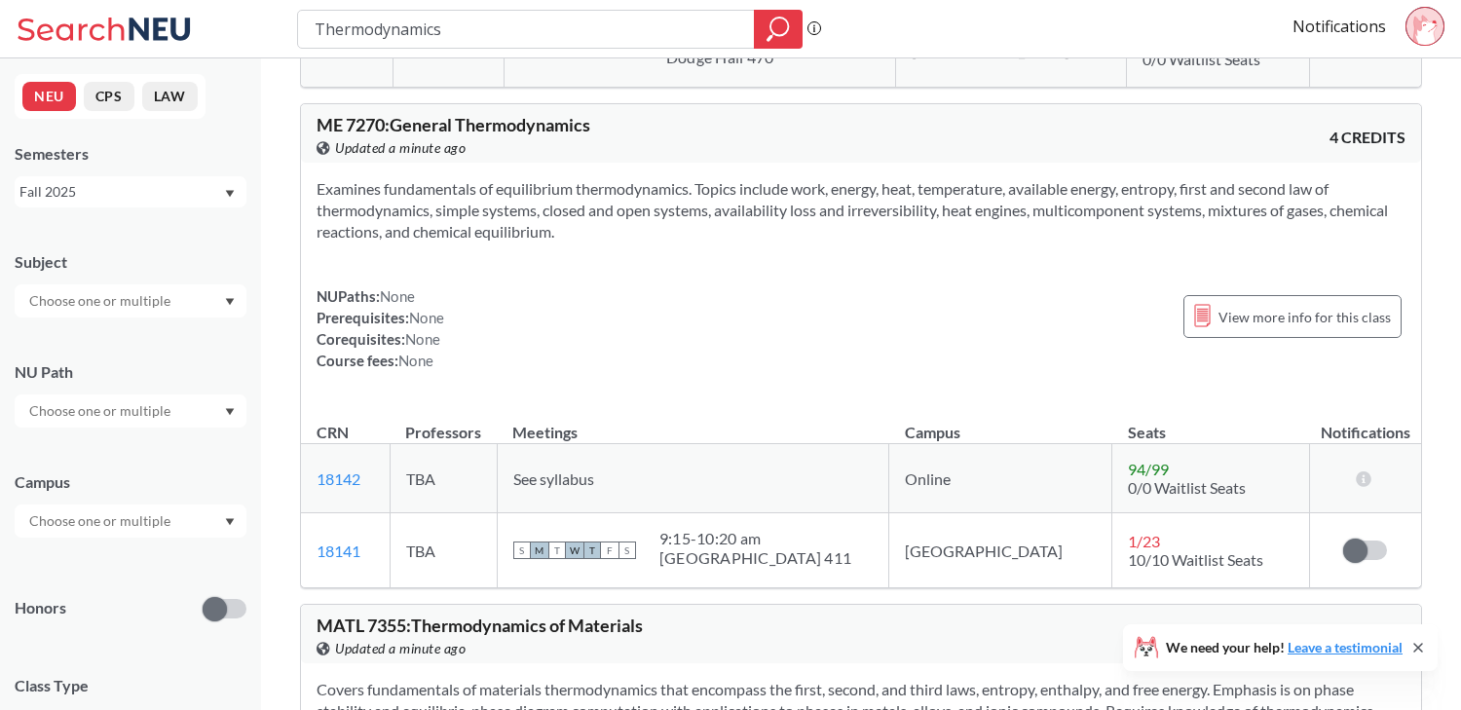
scroll to position [1582, 0]
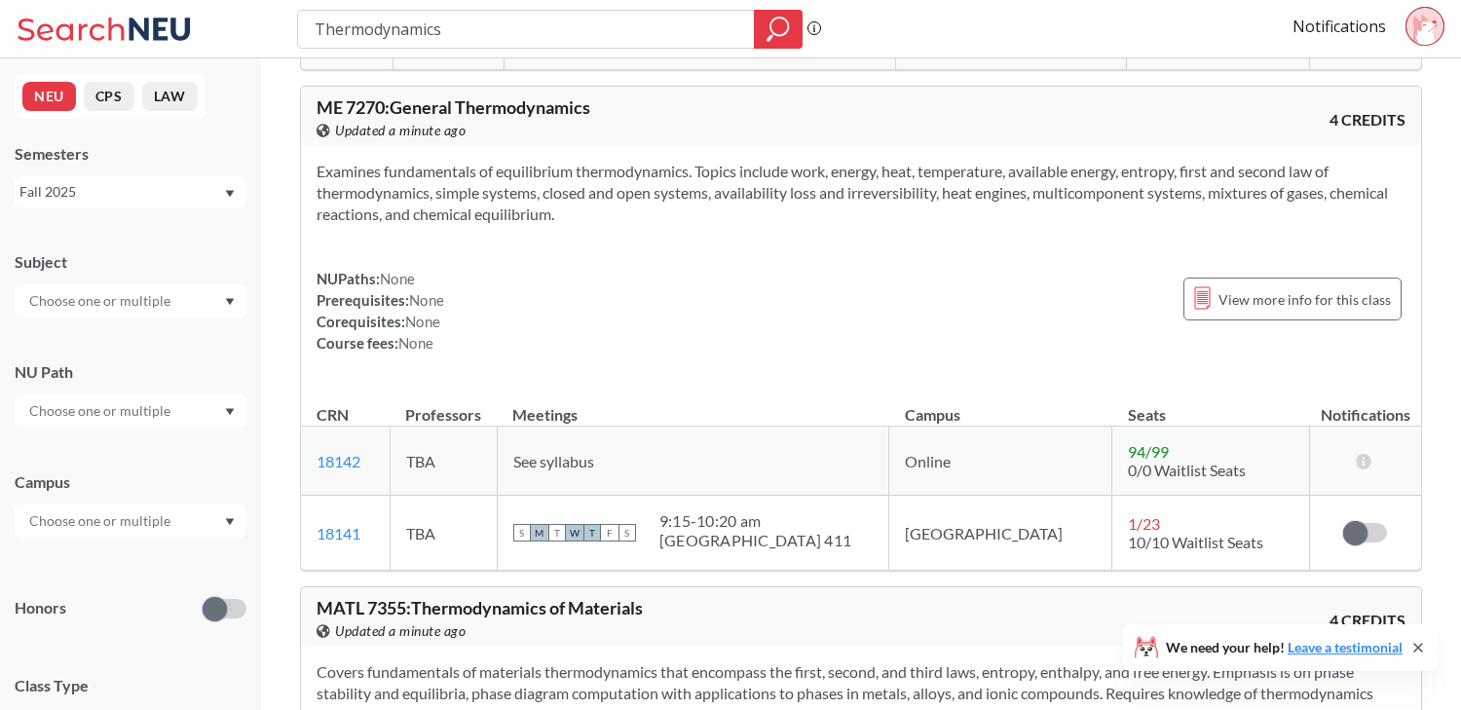
click at [529, 103] on span "ME 7270 : General Thermodynamics" at bounding box center [454, 106] width 274 height 21
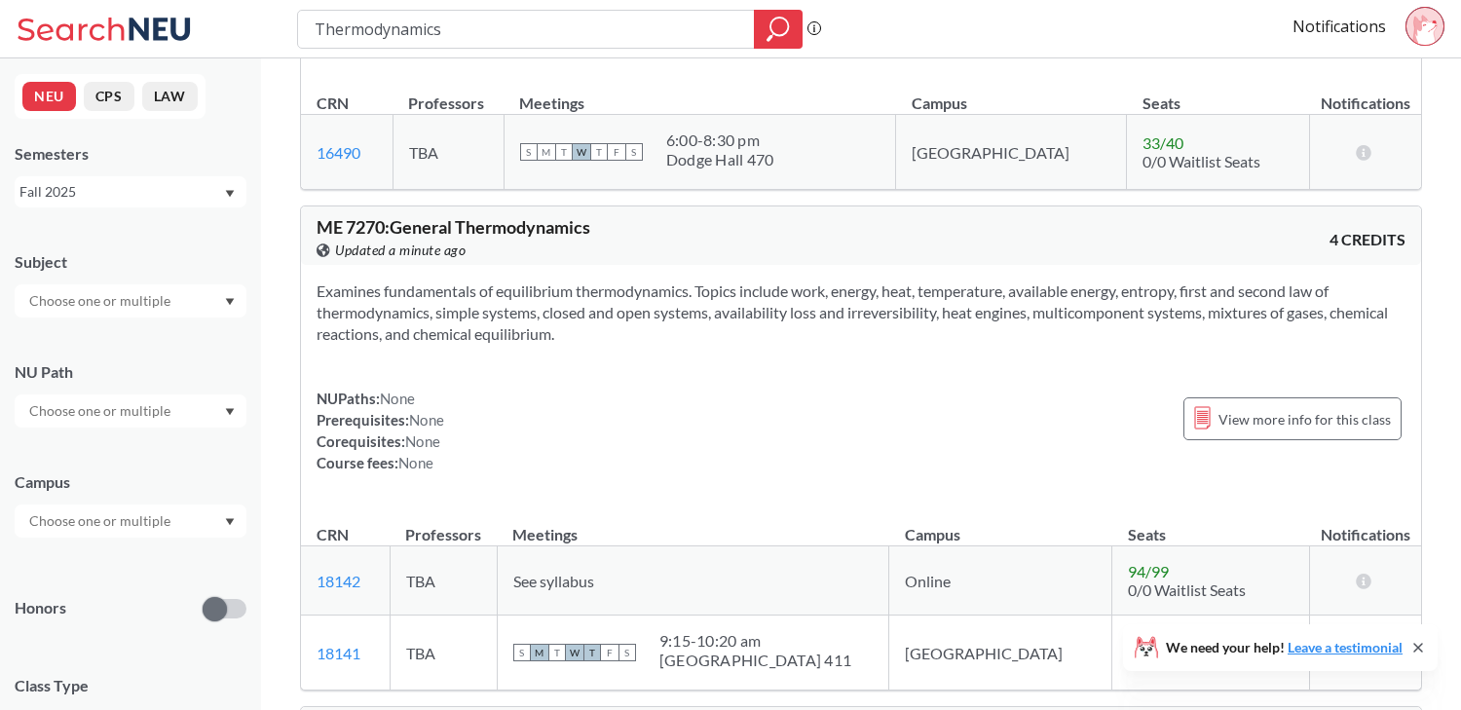
scroll to position [1459, 0]
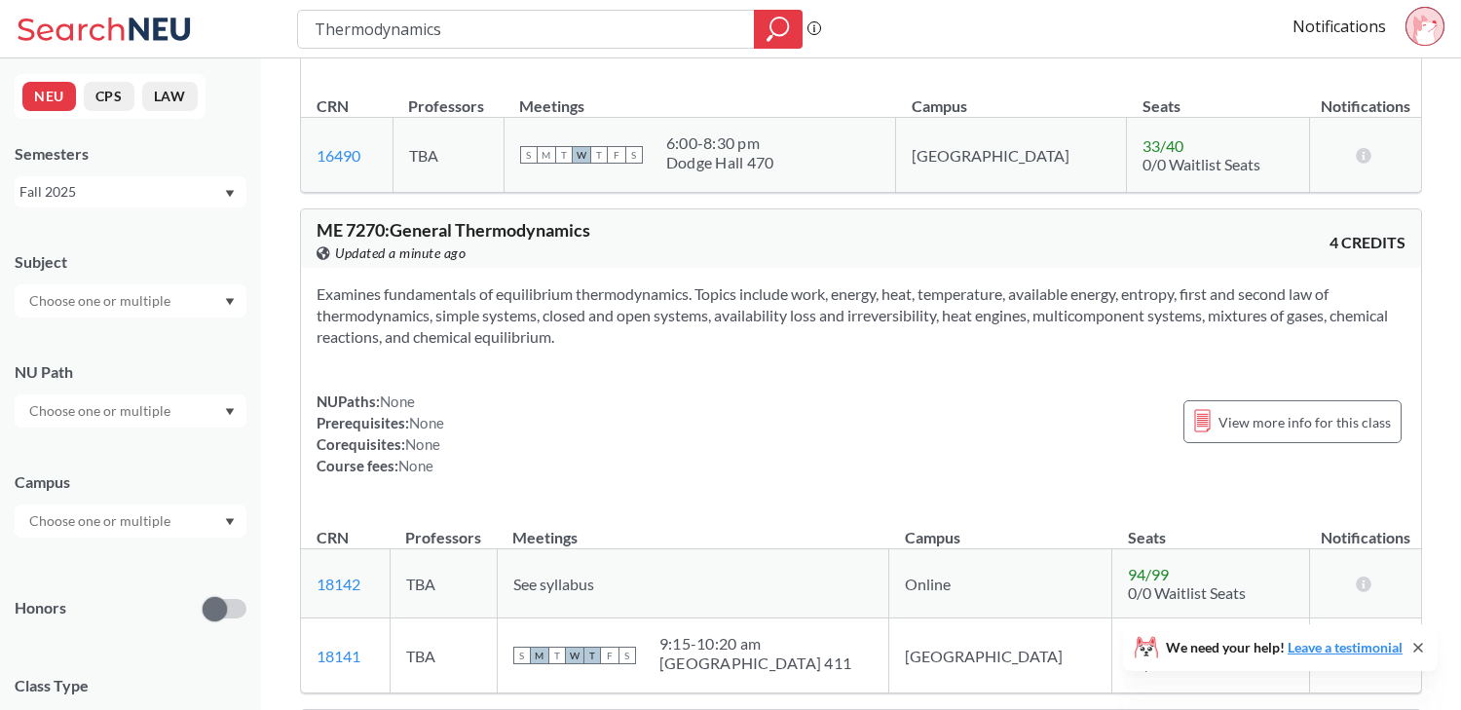
click at [932, 319] on section "Examines fundamentals of equilibrium thermodynamics. Topics include work, energ…" at bounding box center [861, 315] width 1089 height 64
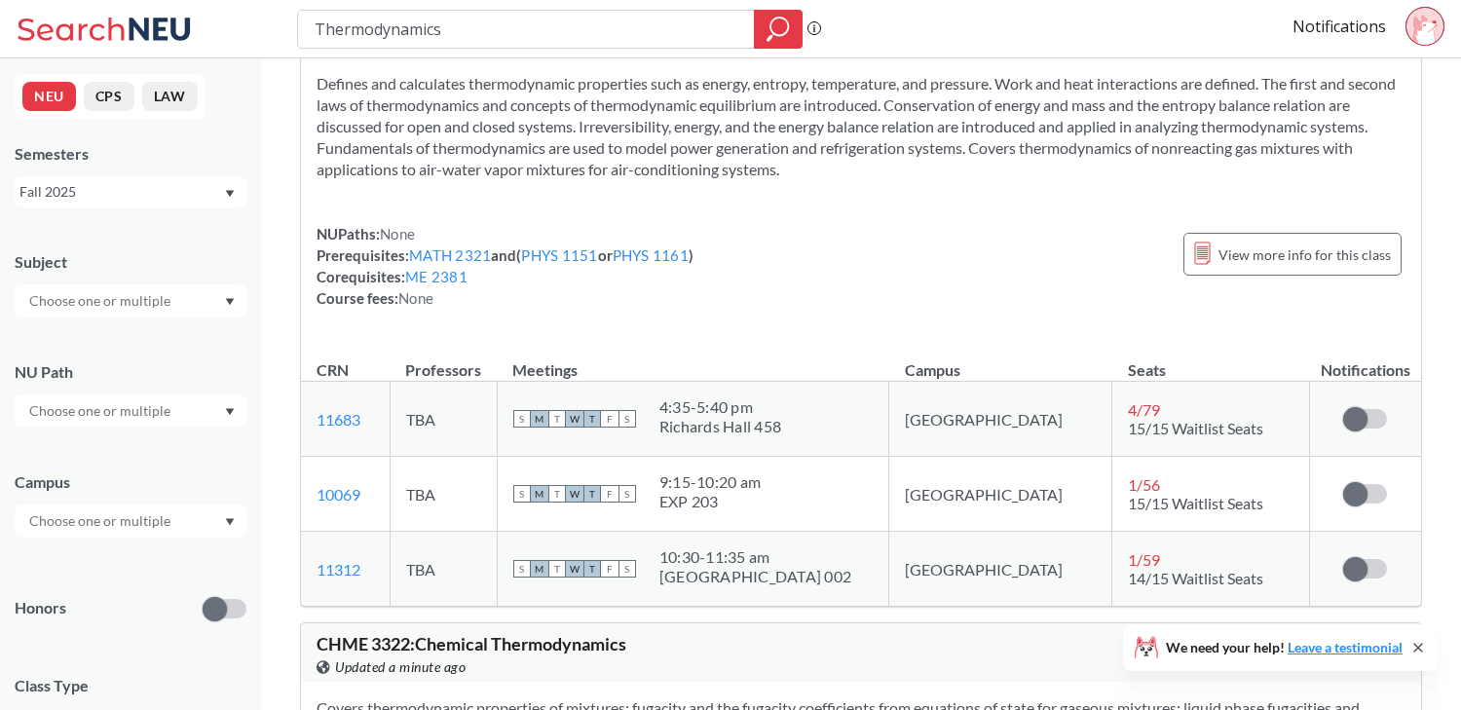
scroll to position [0, 0]
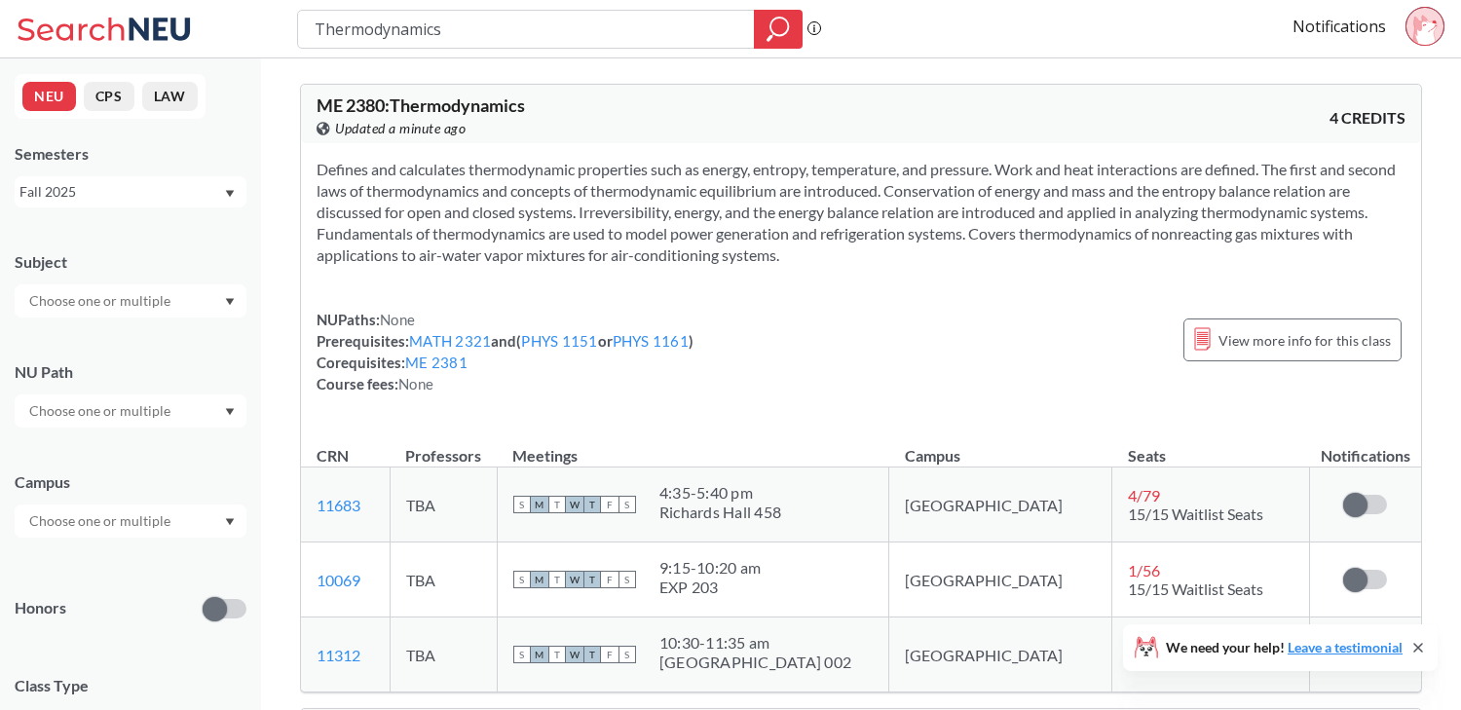
click at [843, 254] on section "Defines and calculates thermodynamic properties such as energy, entropy, temper…" at bounding box center [861, 212] width 1089 height 107
